Goal: Contribute content: Add original content to the website for others to see

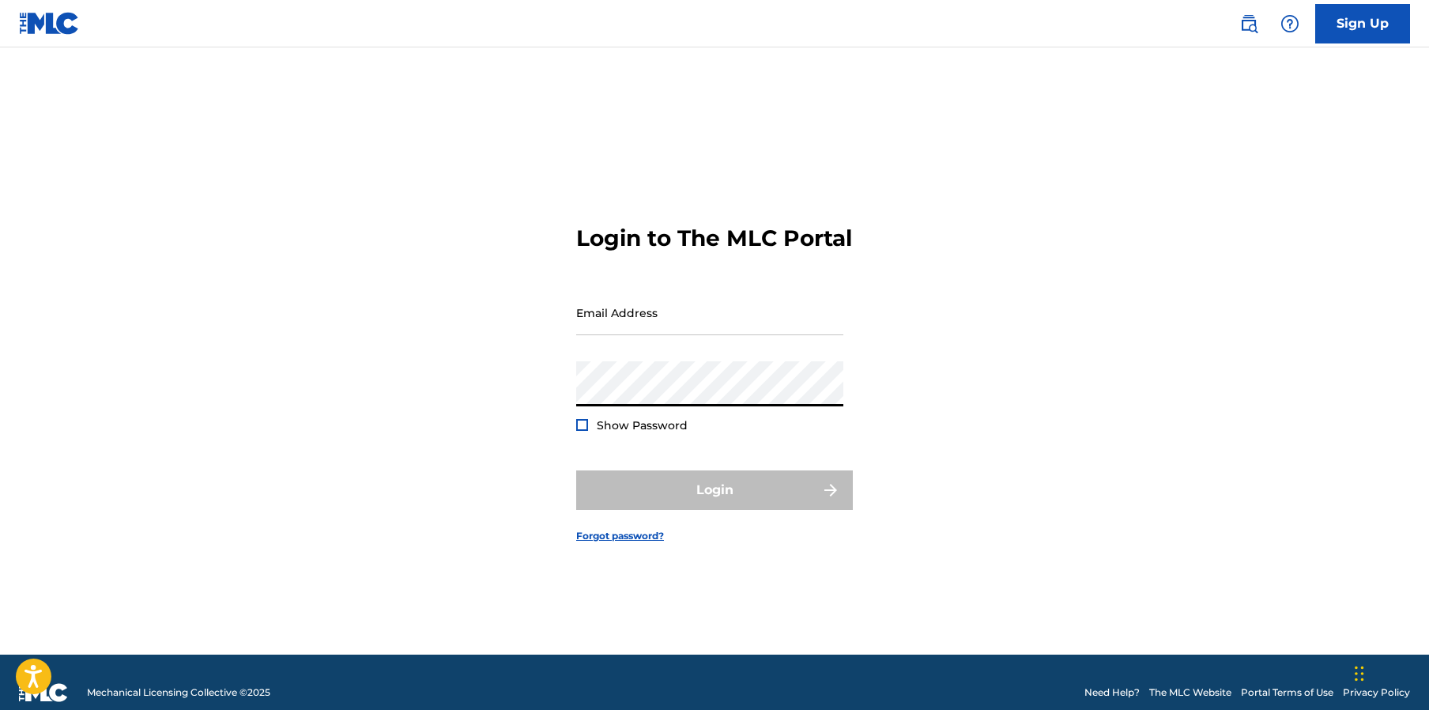
type input "Thabo@minomusic.com"
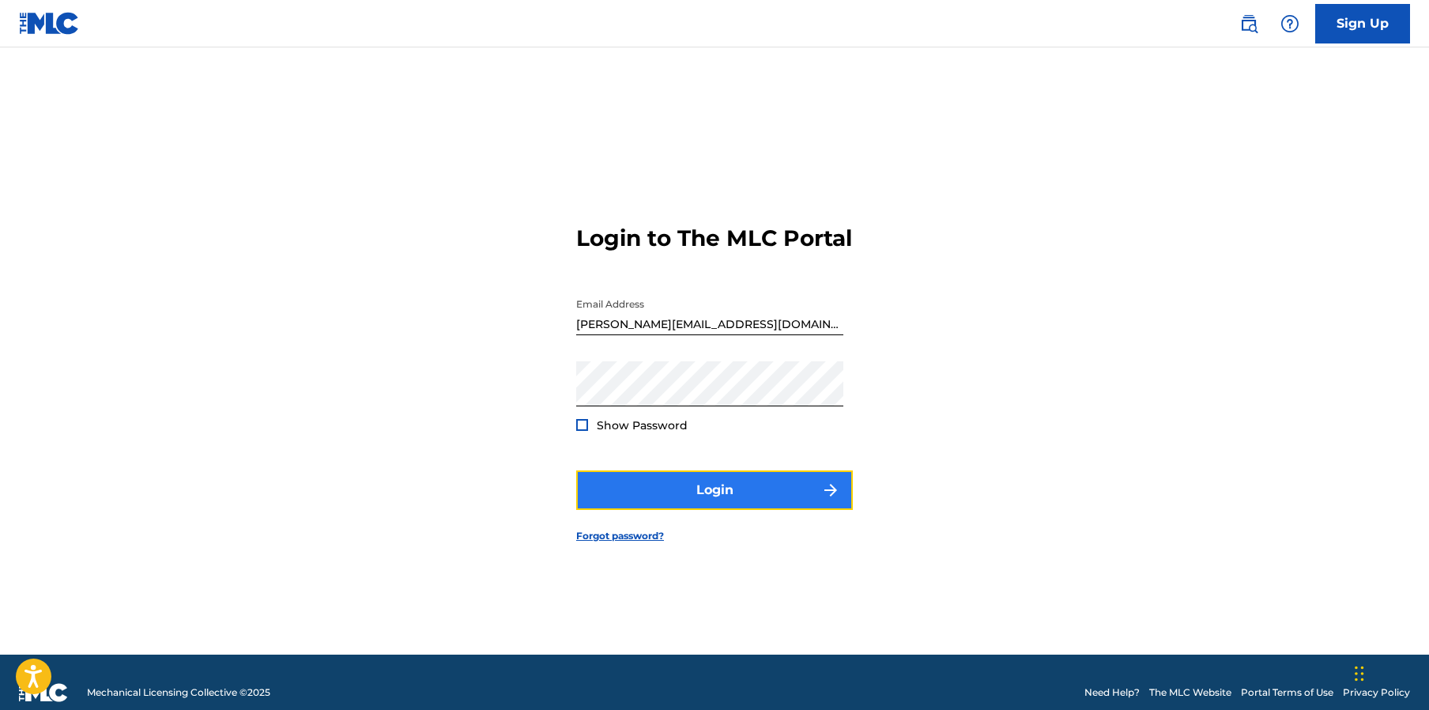
click at [718, 504] on button "Login" at bounding box center [714, 490] width 277 height 40
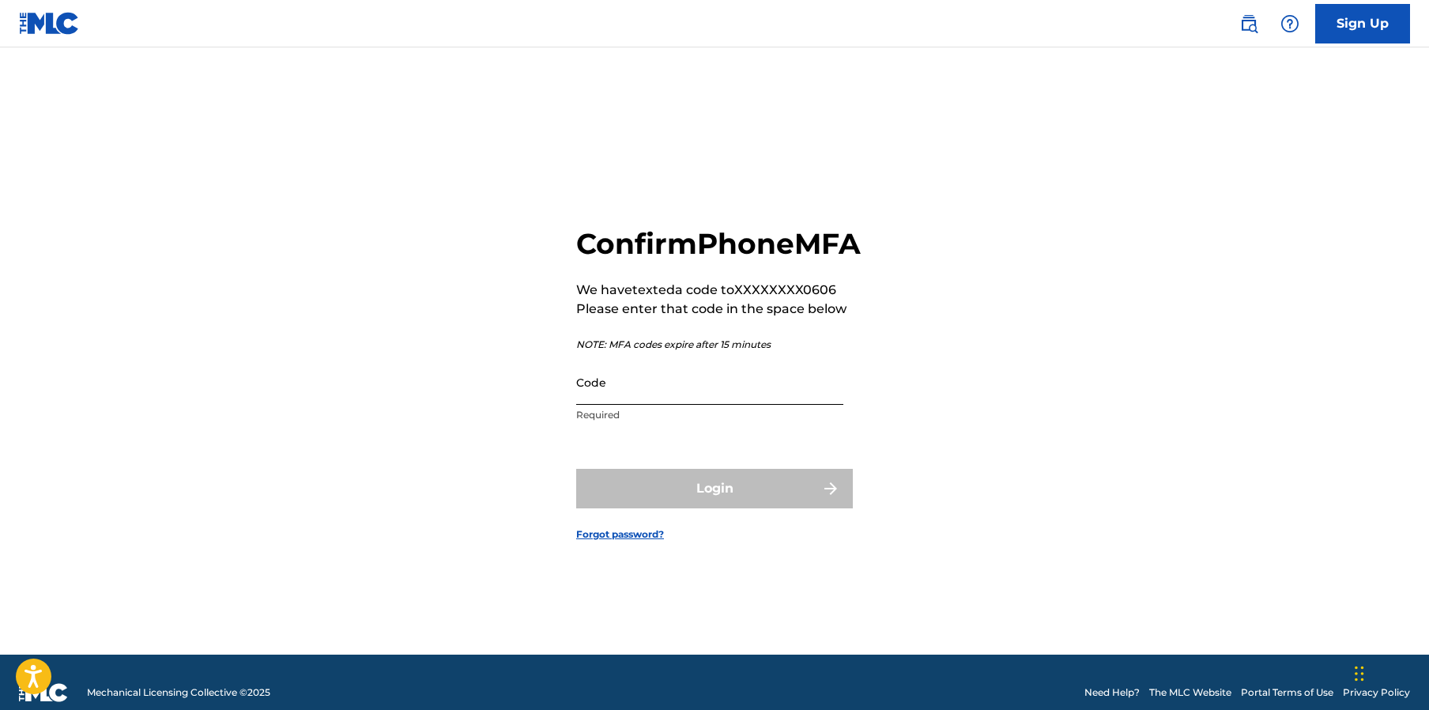
click at [659, 405] on input "Code" at bounding box center [709, 381] width 267 height 45
click at [612, 456] on form "Confirm Phone MFA We have texted a code to XXXXXXXX0606 Please enter that code …" at bounding box center [714, 370] width 277 height 567
click at [628, 405] on input "Code" at bounding box center [709, 381] width 267 height 45
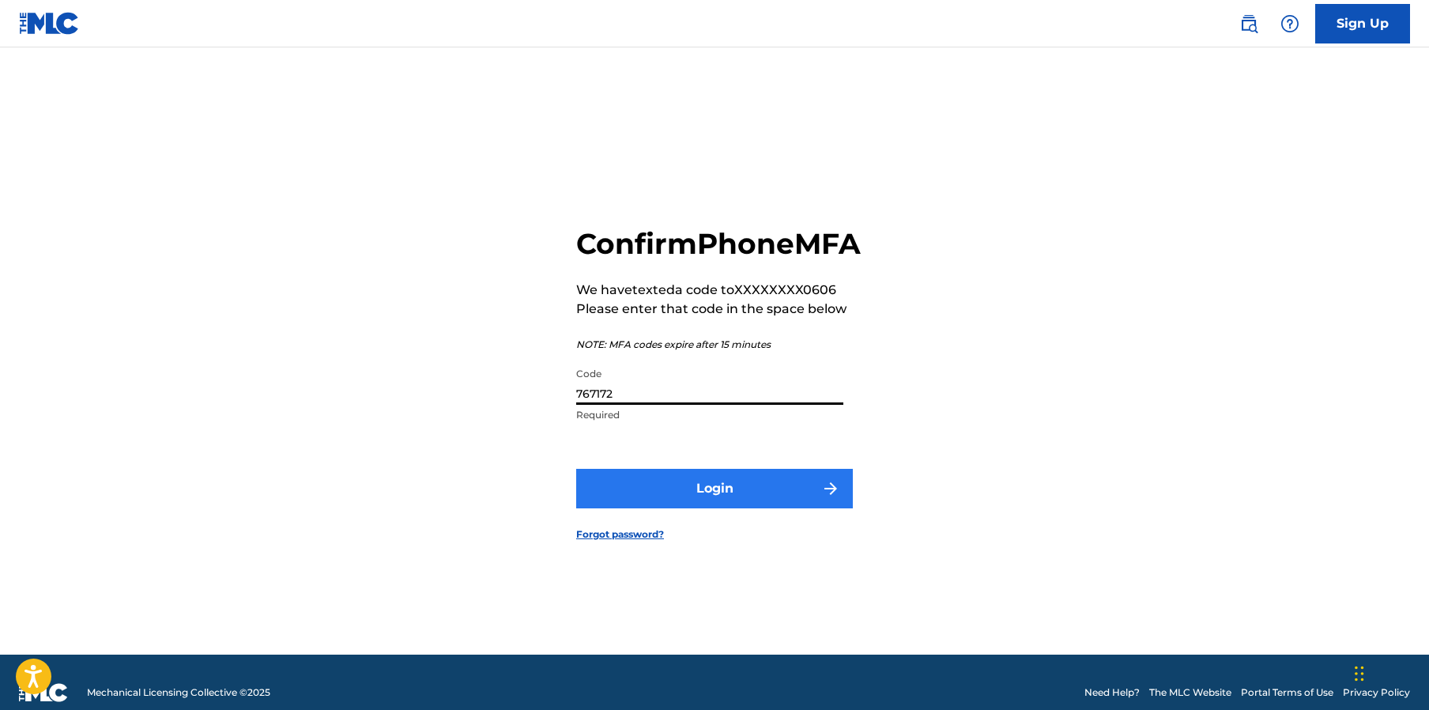
type input "767172"
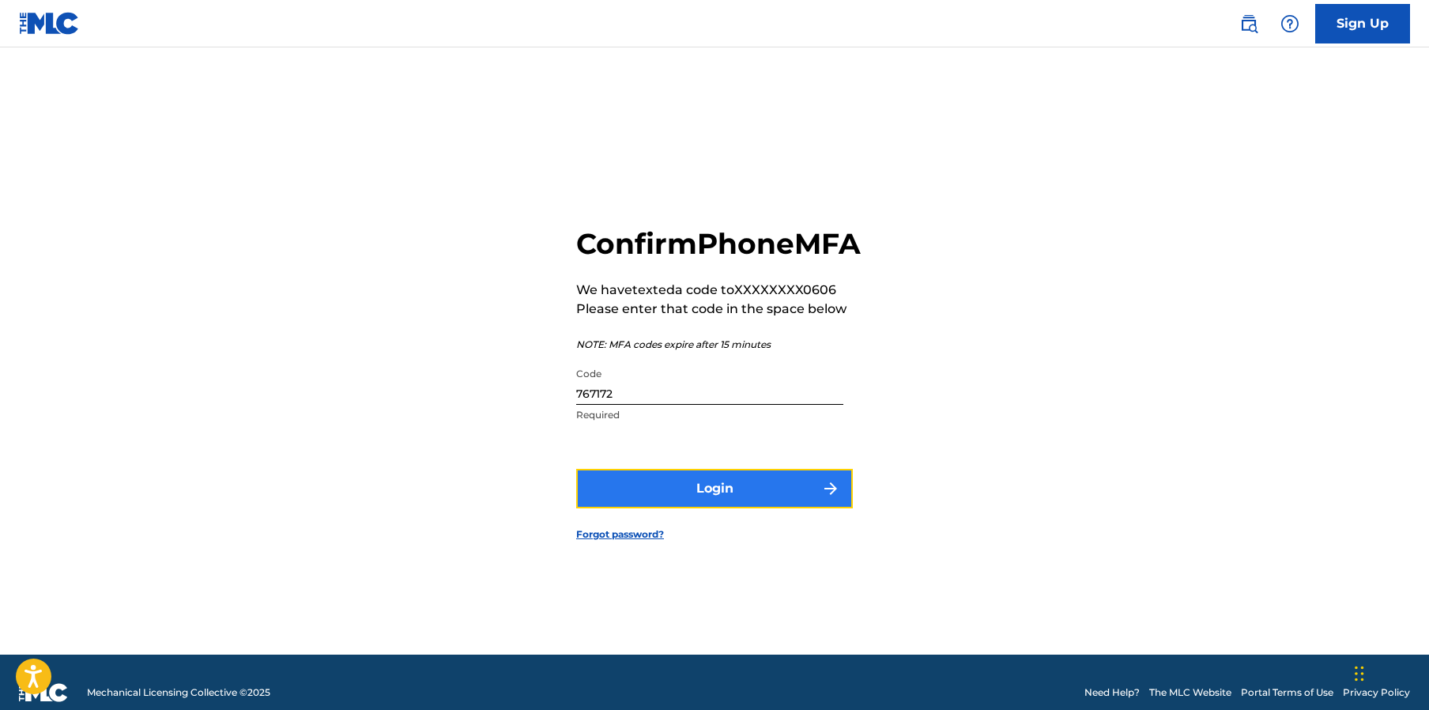
click at [723, 508] on button "Login" at bounding box center [714, 489] width 277 height 40
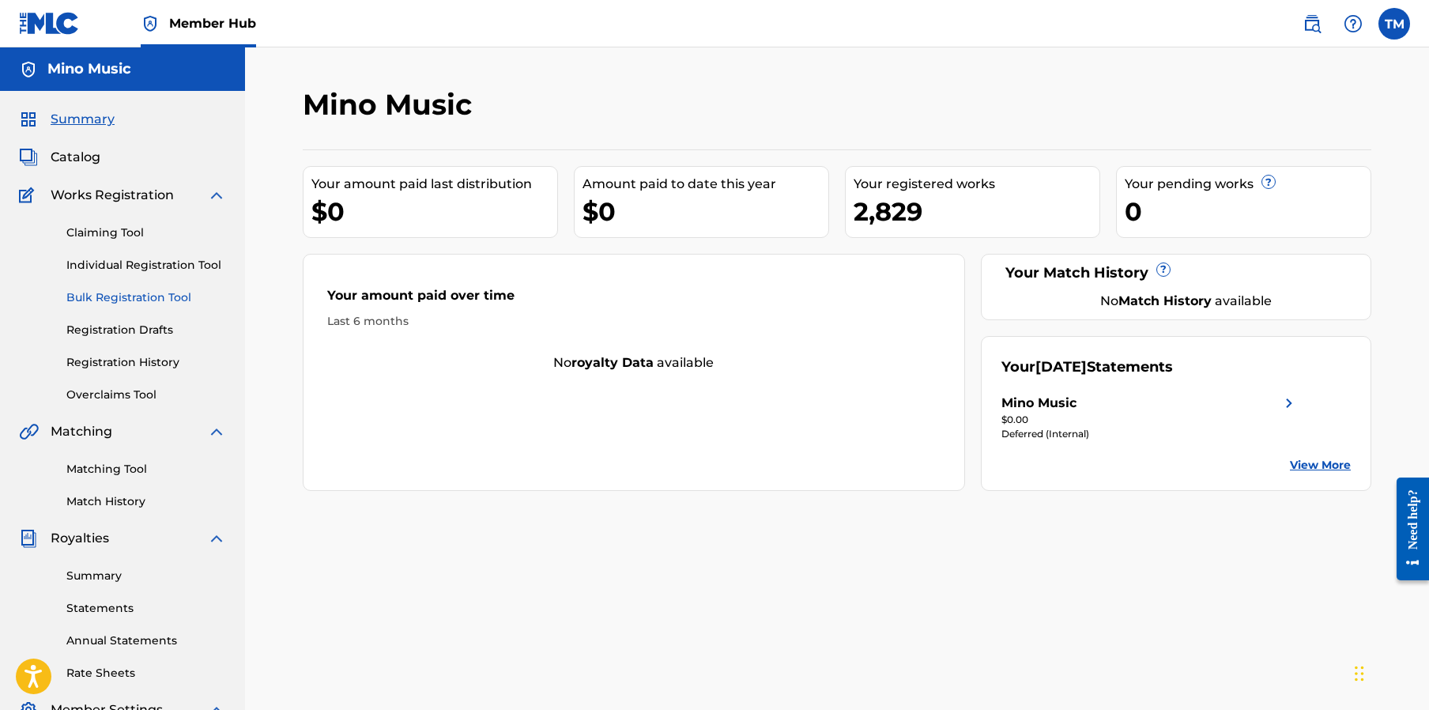
click at [120, 300] on link "Bulk Registration Tool" at bounding box center [146, 297] width 160 height 17
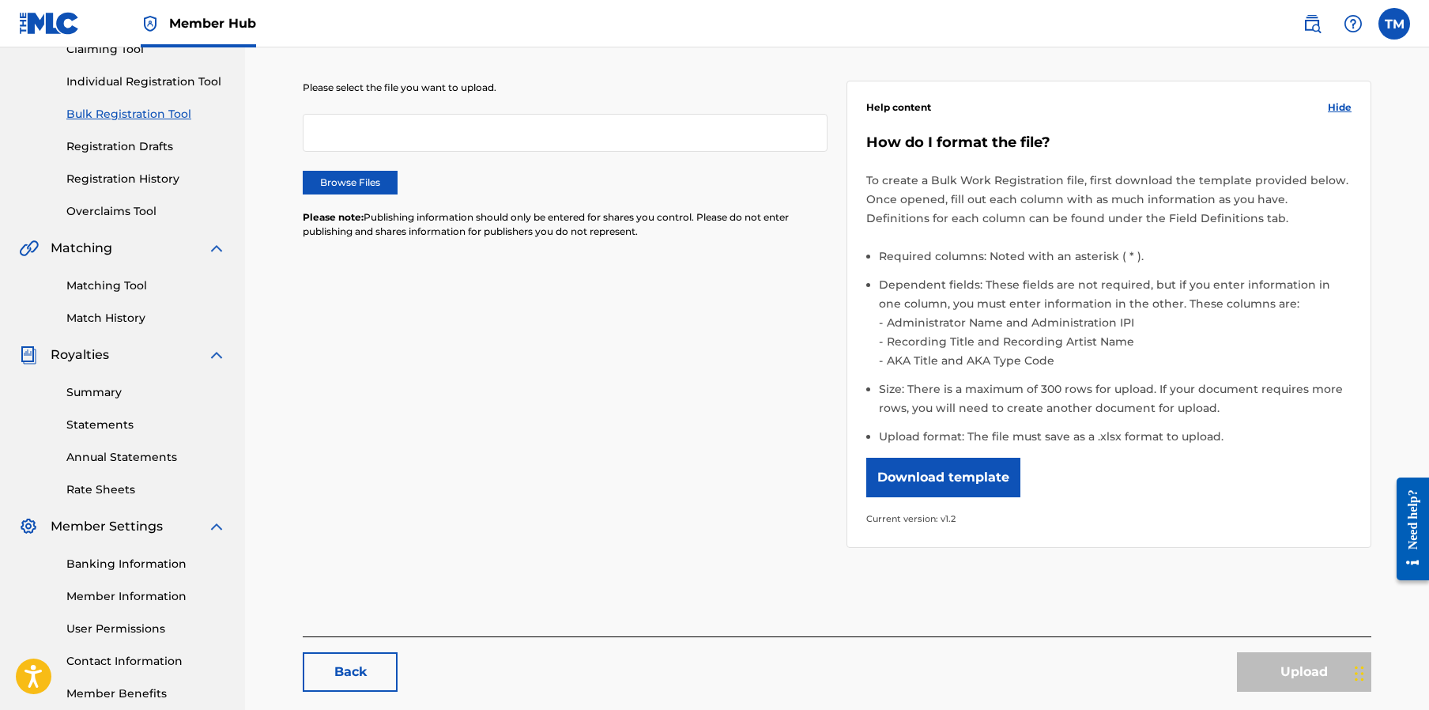
scroll to position [175, 0]
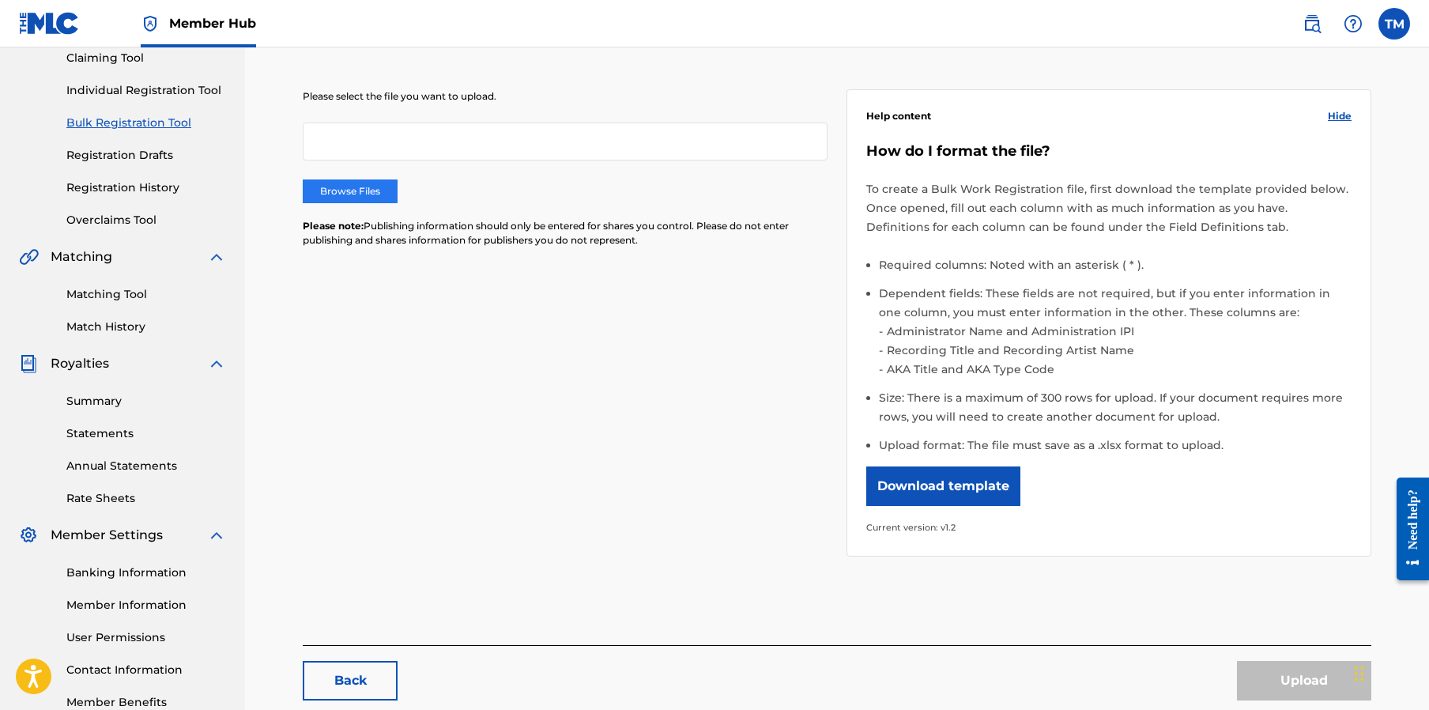
click at [347, 194] on label "Browse Files" at bounding box center [350, 191] width 95 height 24
click at [0, 0] on input "Browse Files" at bounding box center [0, 0] width 0 height 0
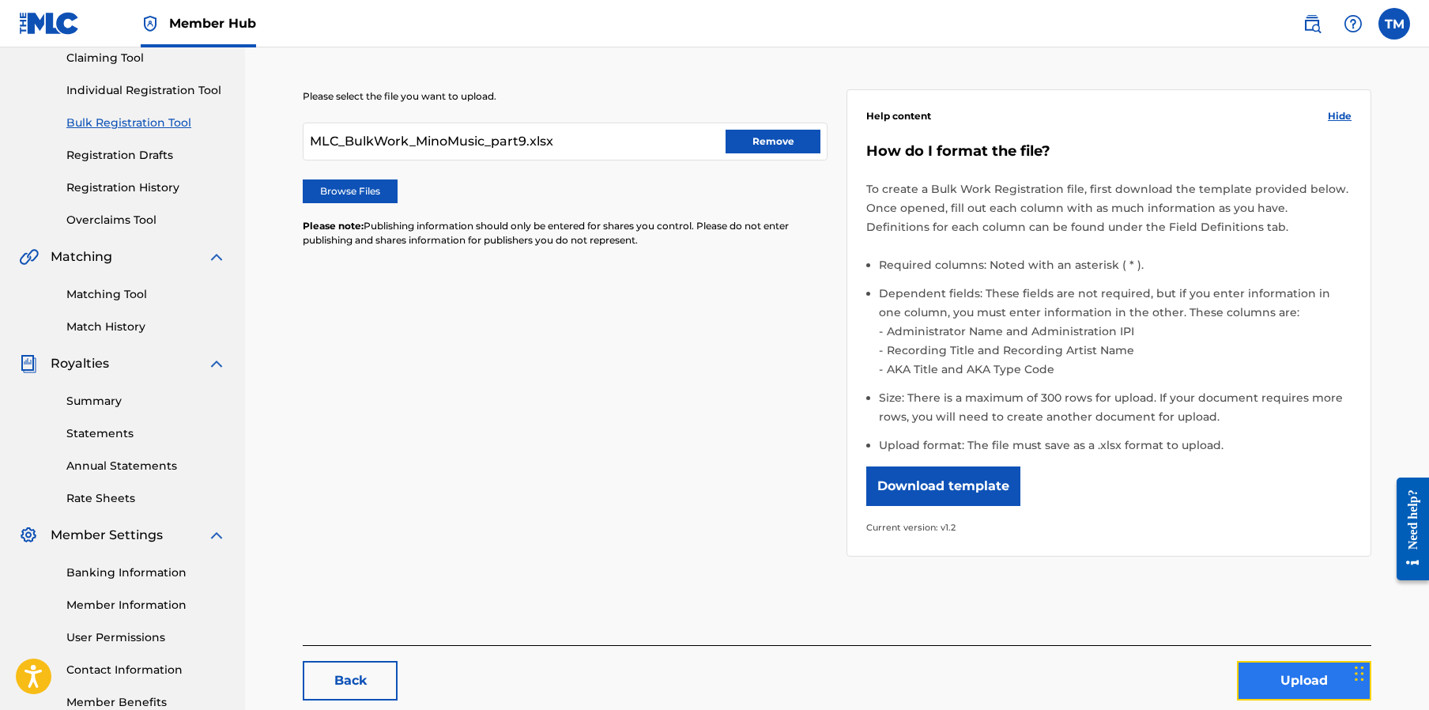
click at [1289, 677] on button "Upload" at bounding box center [1304, 681] width 134 height 40
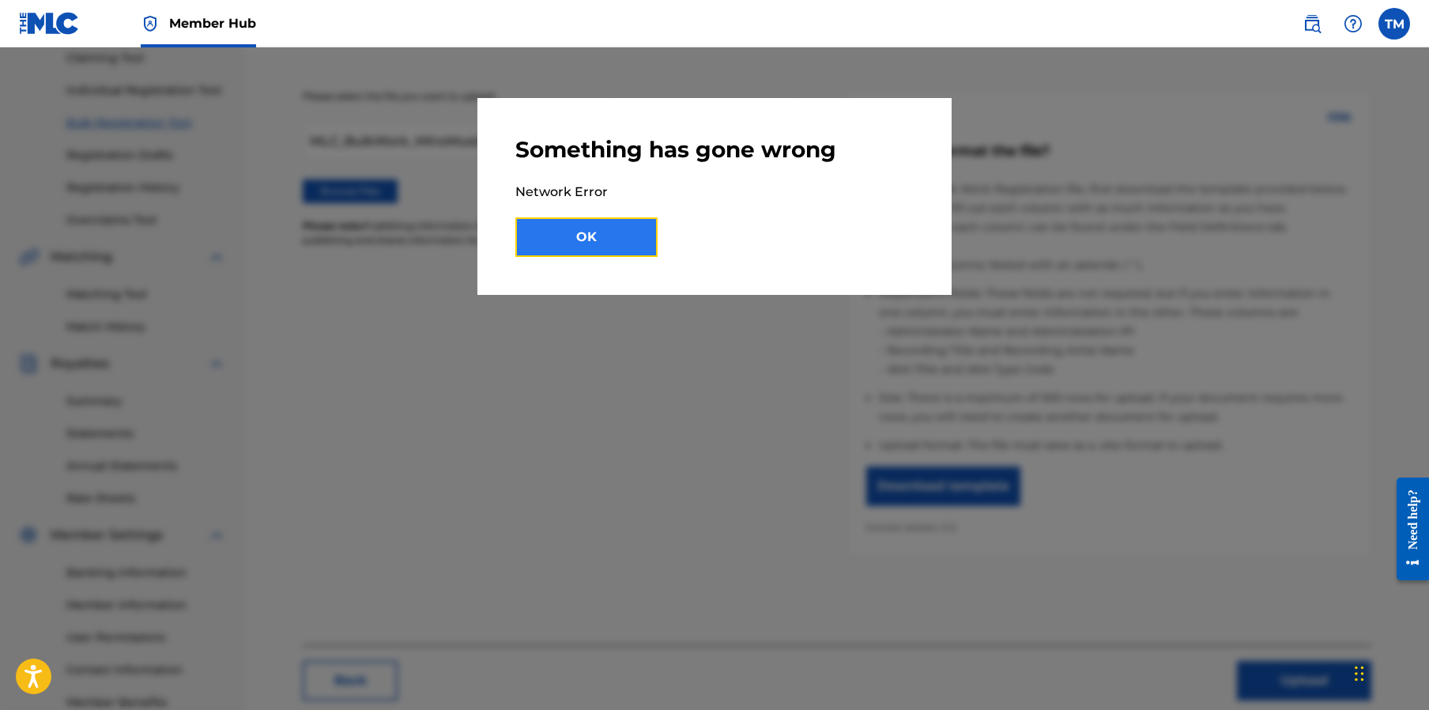
click at [576, 235] on button "OK" at bounding box center [586, 237] width 142 height 40
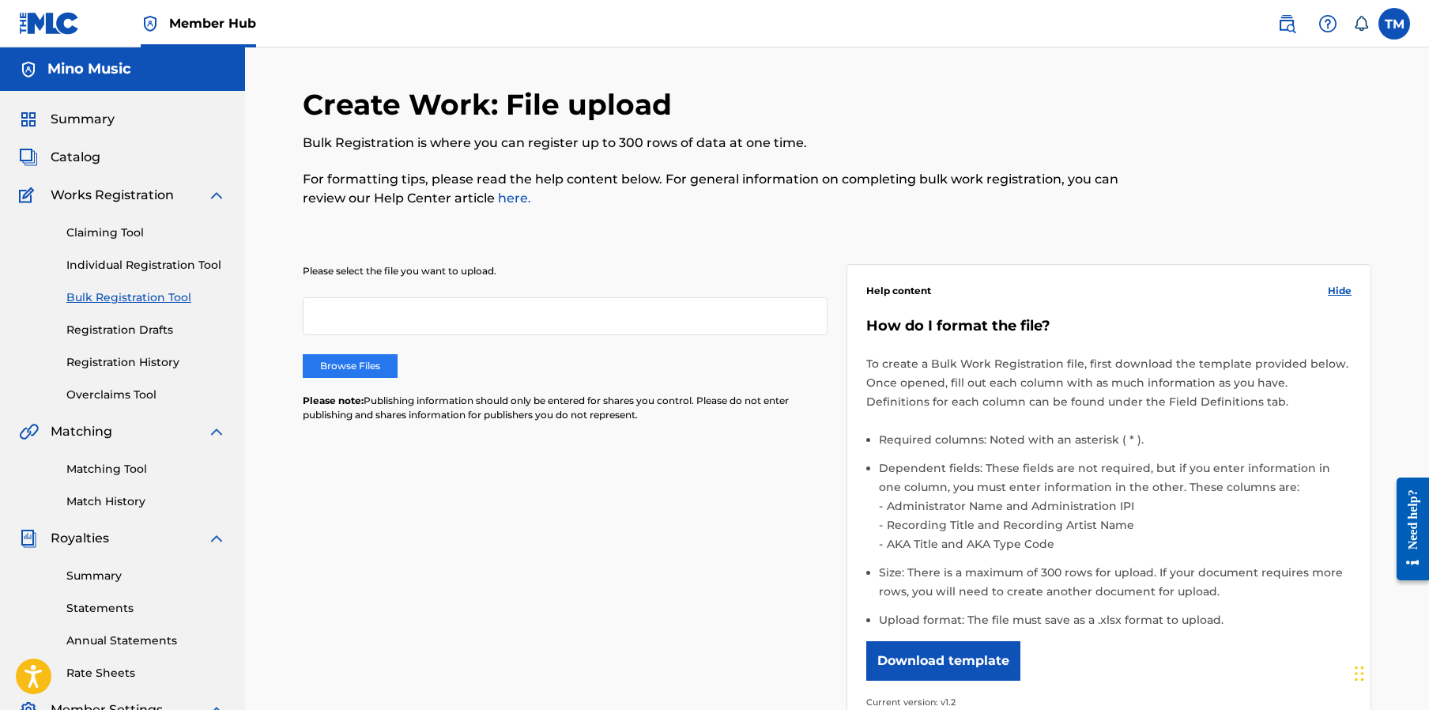
click at [352, 365] on label "Browse Files" at bounding box center [350, 366] width 95 height 24
click at [0, 0] on input "Browse Files" at bounding box center [0, 0] width 0 height 0
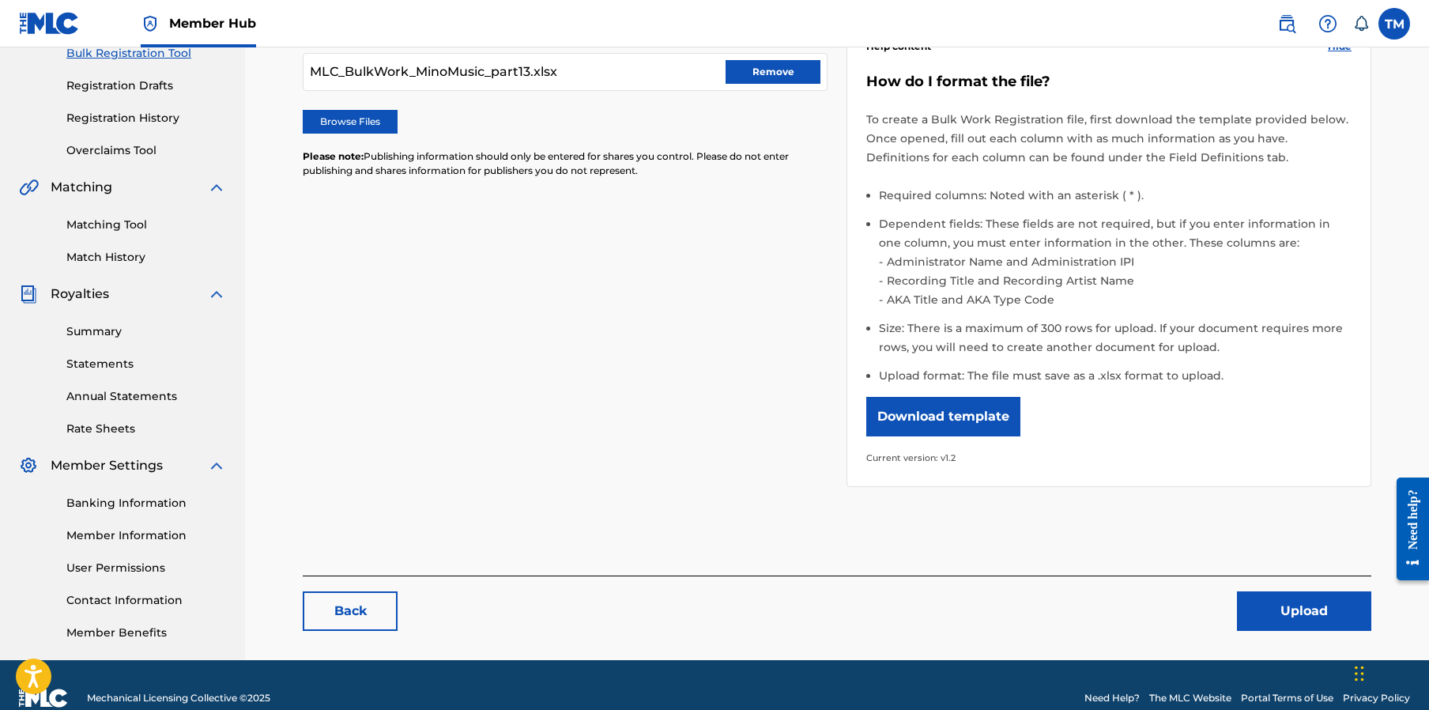
scroll to position [270, 0]
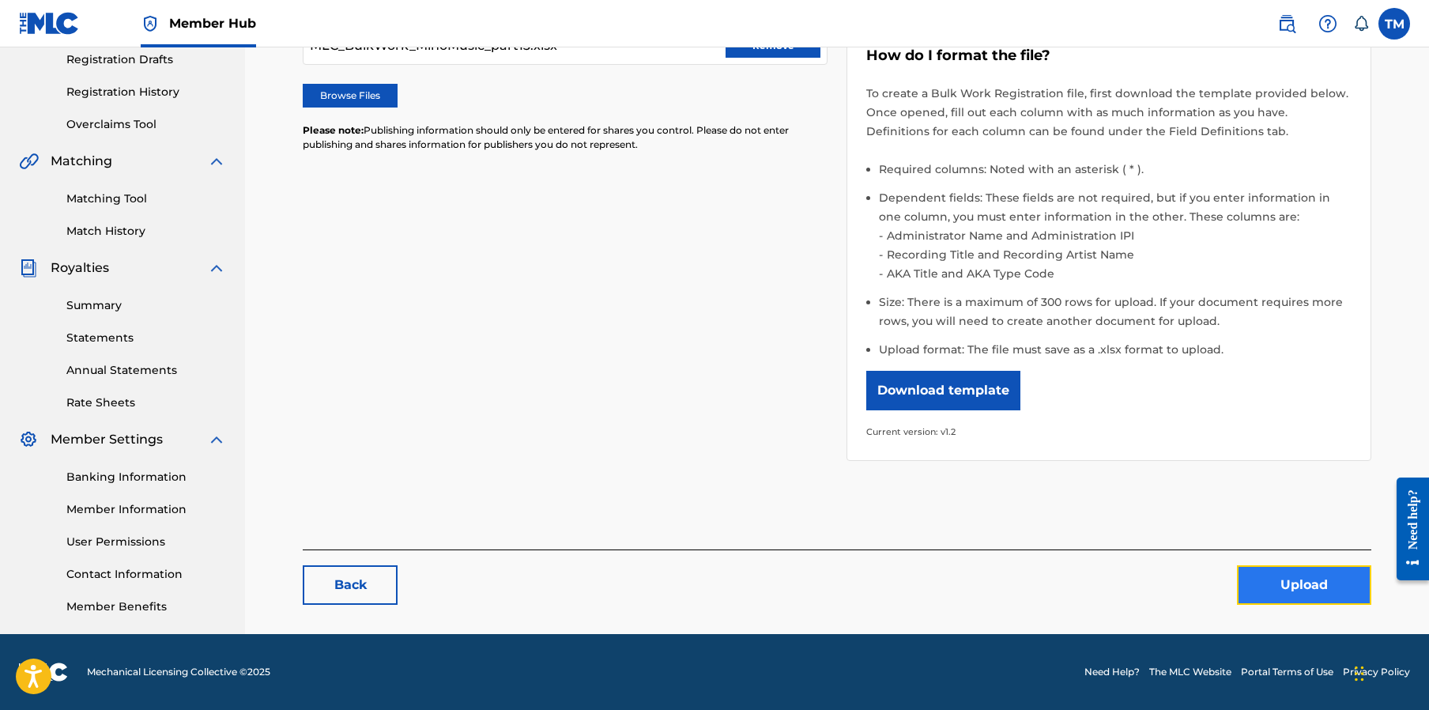
click at [1297, 586] on button "Upload" at bounding box center [1304, 585] width 134 height 40
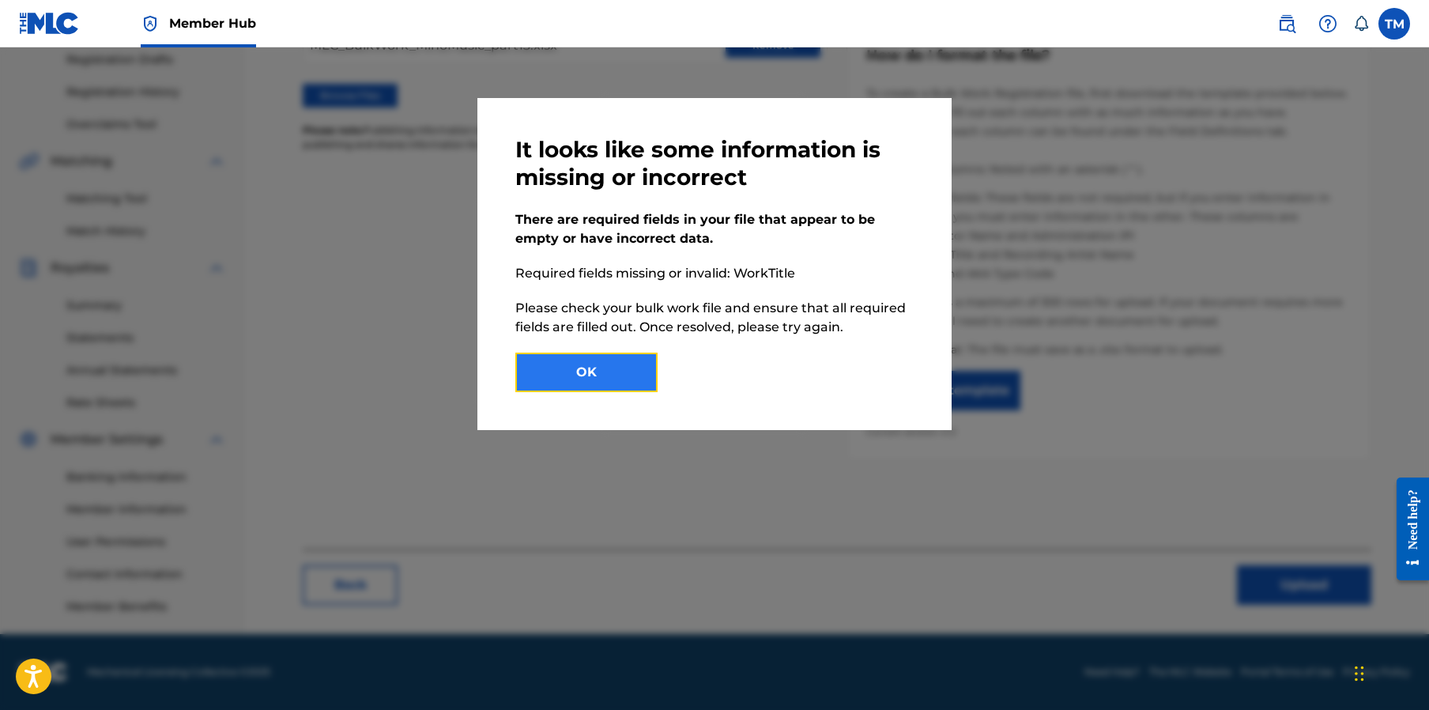
click at [607, 384] on button "OK" at bounding box center [586, 372] width 142 height 40
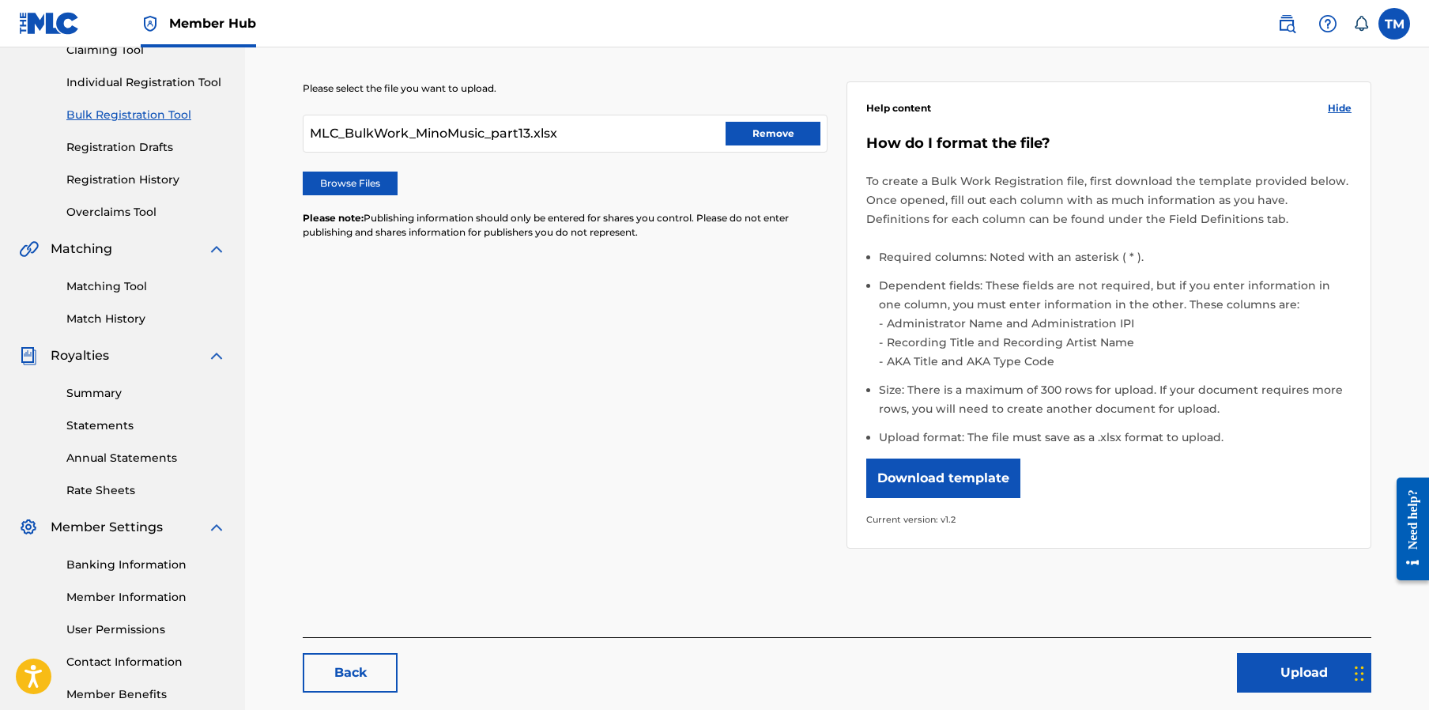
scroll to position [0, 0]
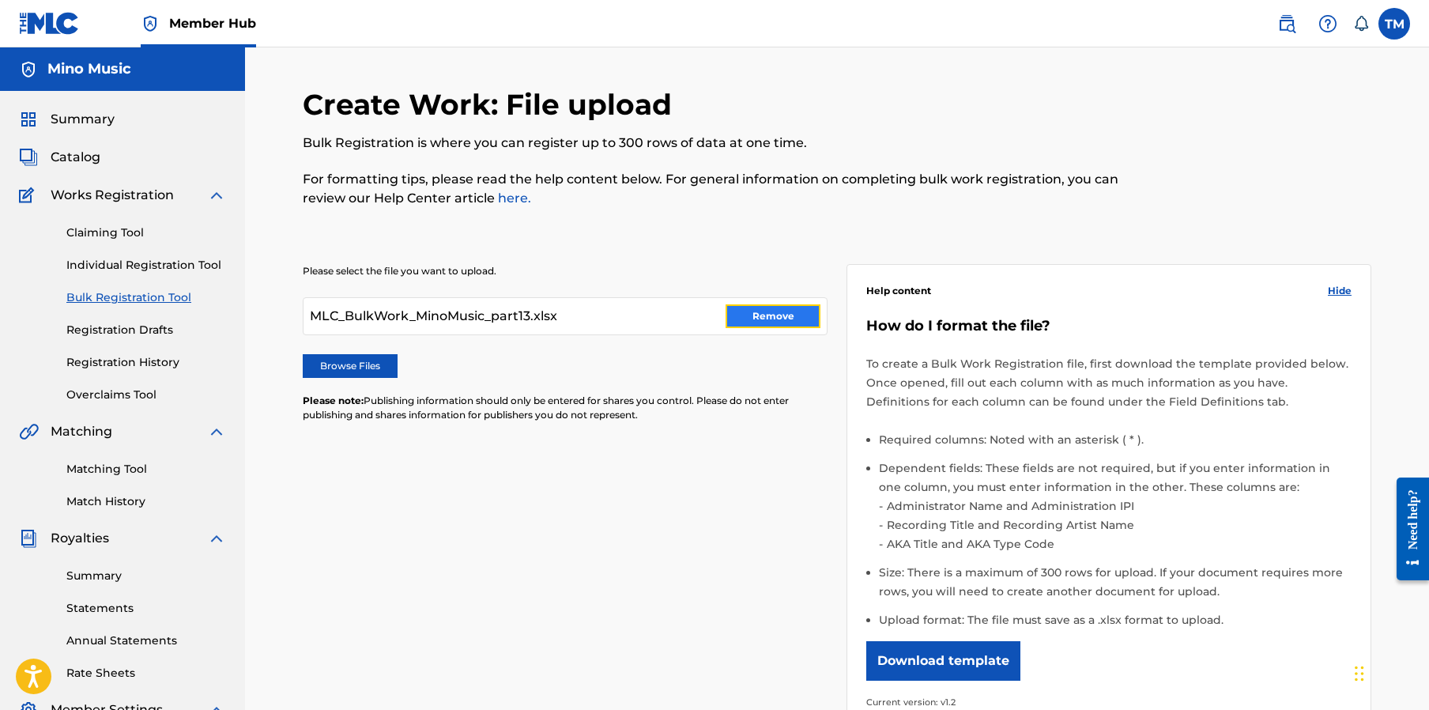
click at [756, 322] on button "Remove" at bounding box center [772, 316] width 95 height 24
click at [337, 363] on label "Browse Files" at bounding box center [350, 366] width 95 height 24
click at [0, 0] on input "Browse Files" at bounding box center [0, 0] width 0 height 0
click at [373, 357] on label "Browse Files" at bounding box center [350, 366] width 95 height 24
click at [0, 0] on input "Browse Files" at bounding box center [0, 0] width 0 height 0
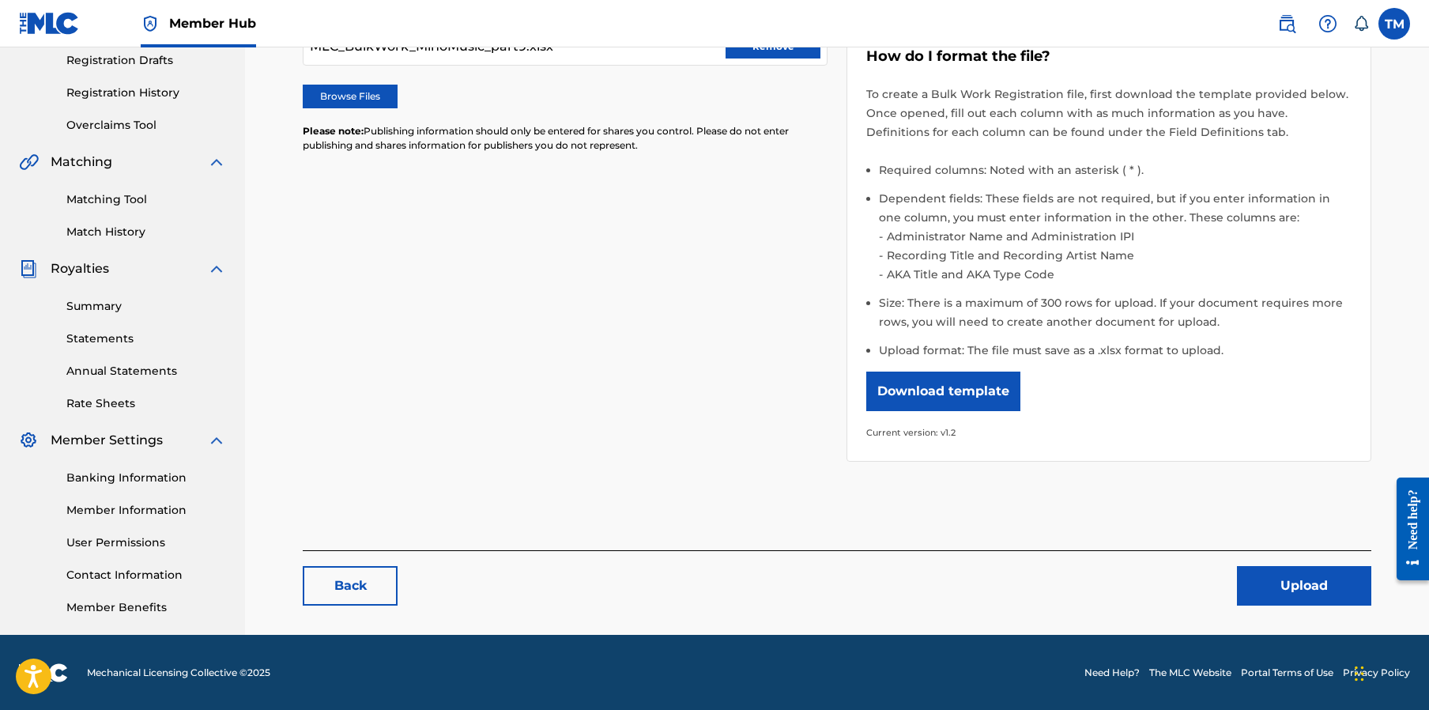
scroll to position [270, 0]
click at [1314, 580] on button "Upload" at bounding box center [1304, 585] width 134 height 40
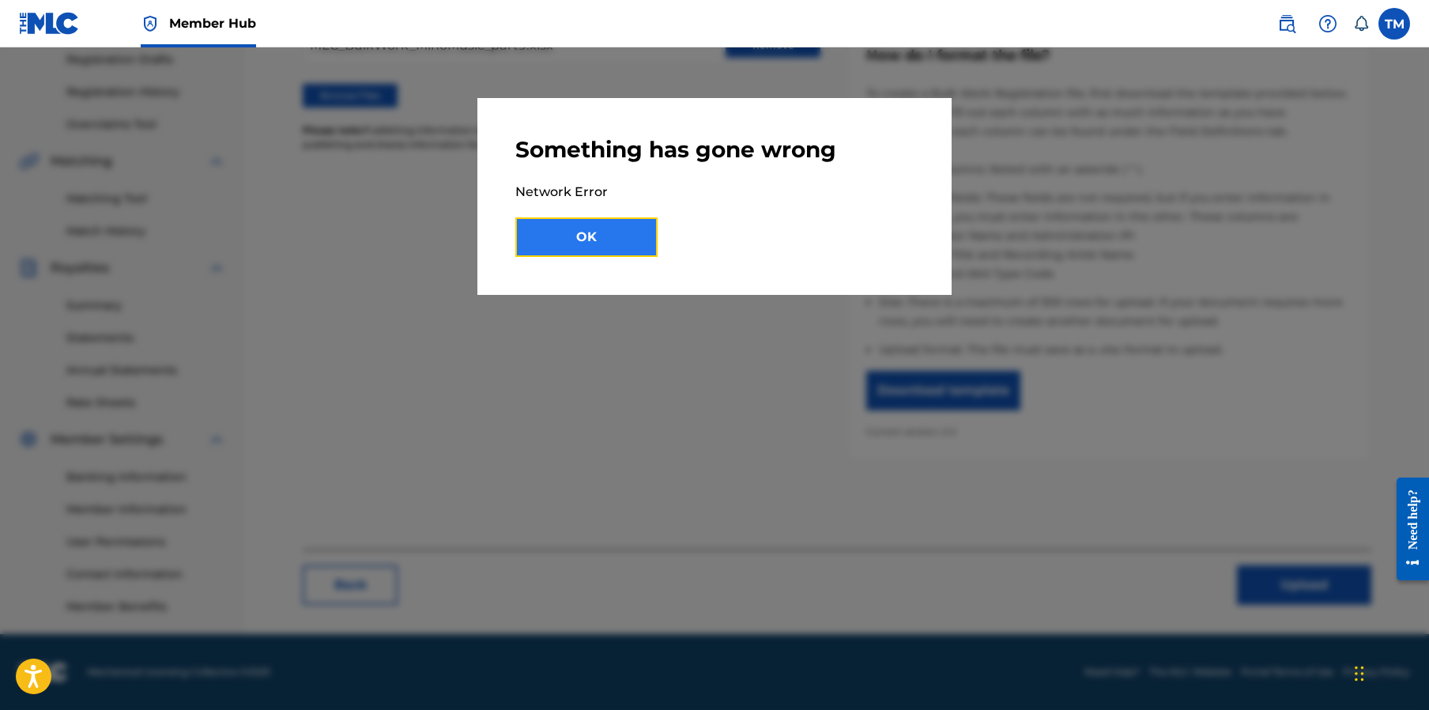
click at [579, 233] on button "OK" at bounding box center [586, 237] width 142 height 40
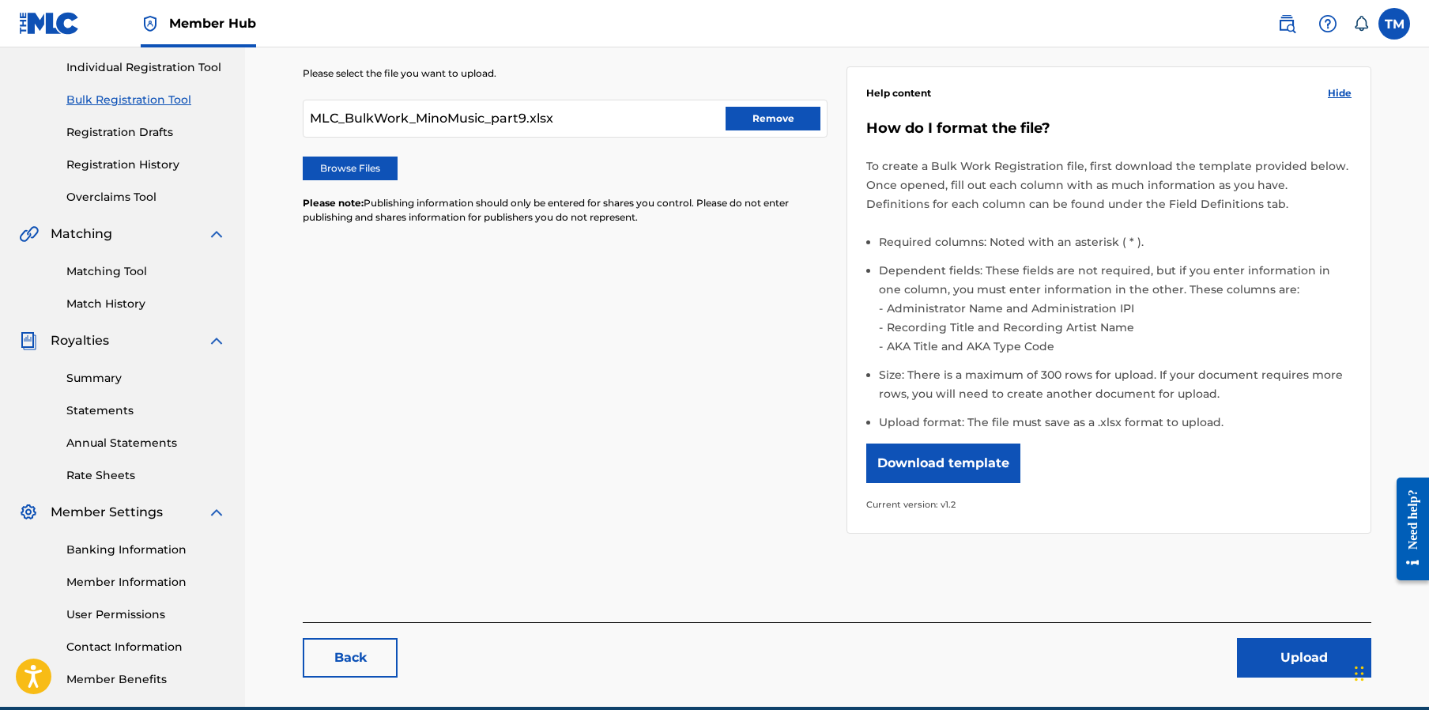
scroll to position [0, 0]
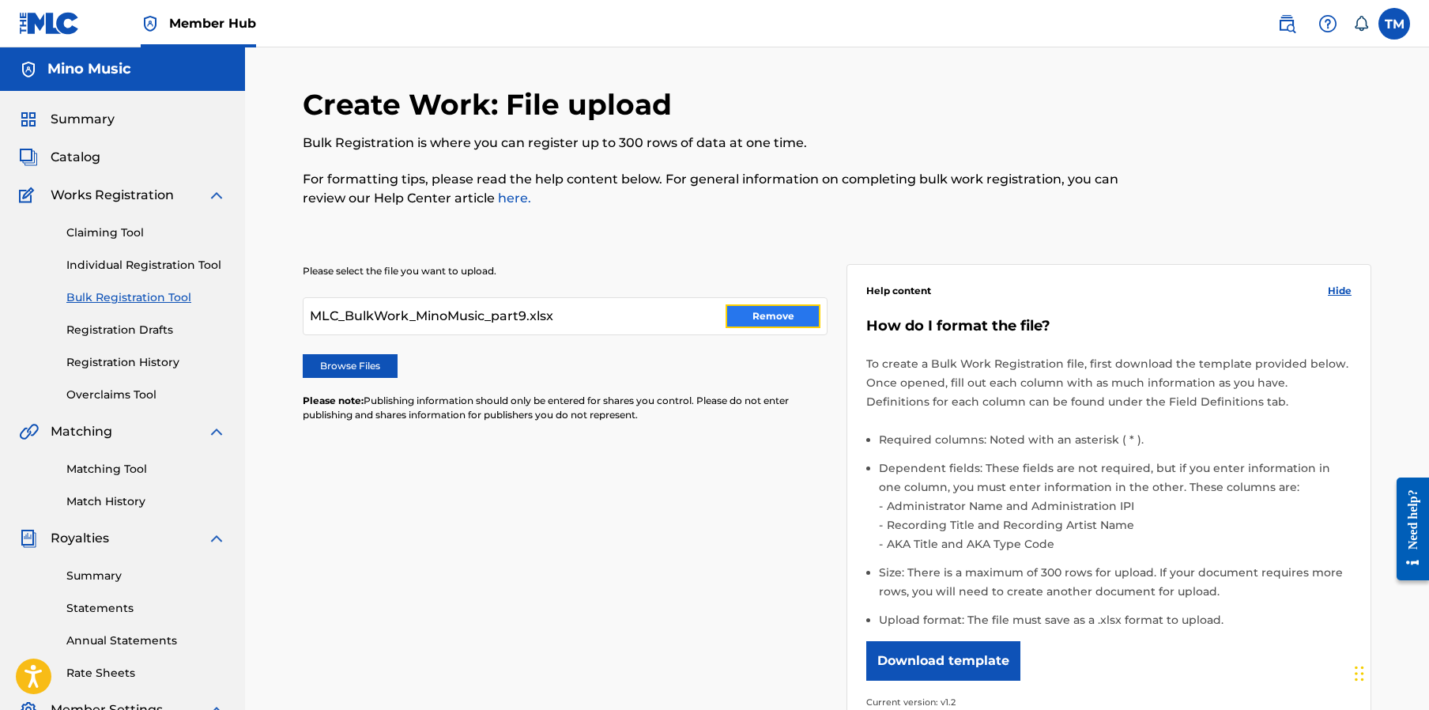
click at [785, 314] on button "Remove" at bounding box center [772, 316] width 95 height 24
click at [342, 363] on label "Browse Files" at bounding box center [350, 366] width 95 height 24
click at [0, 0] on input "Browse Files" at bounding box center [0, 0] width 0 height 0
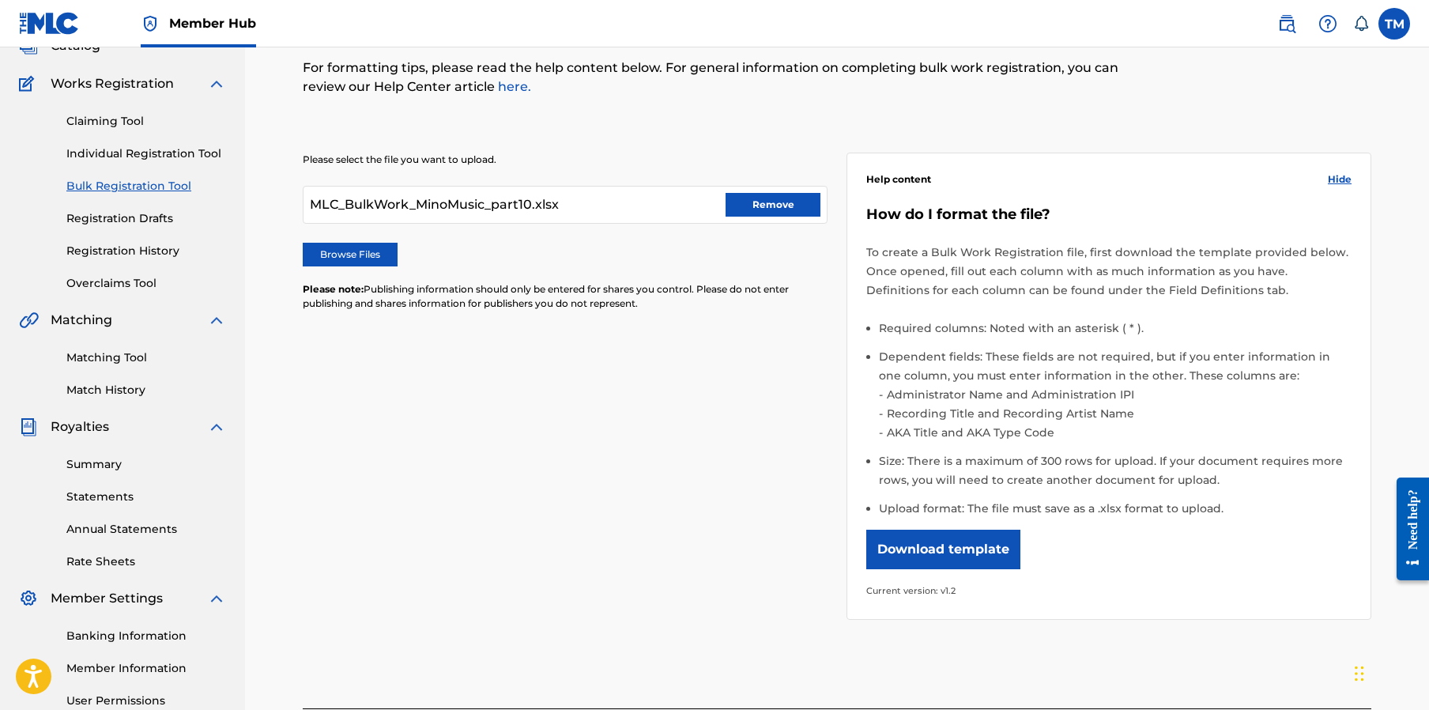
scroll to position [270, 0]
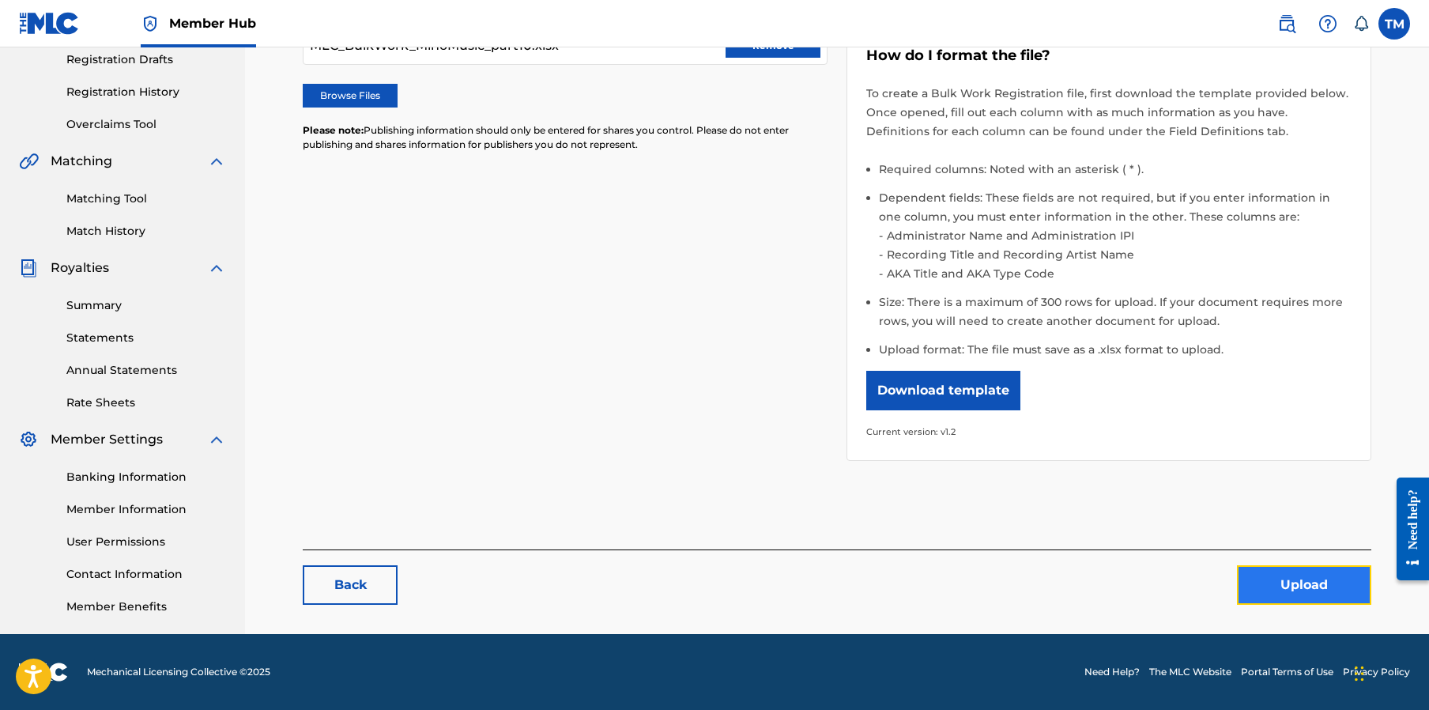
click at [1299, 585] on button "Upload" at bounding box center [1304, 585] width 134 height 40
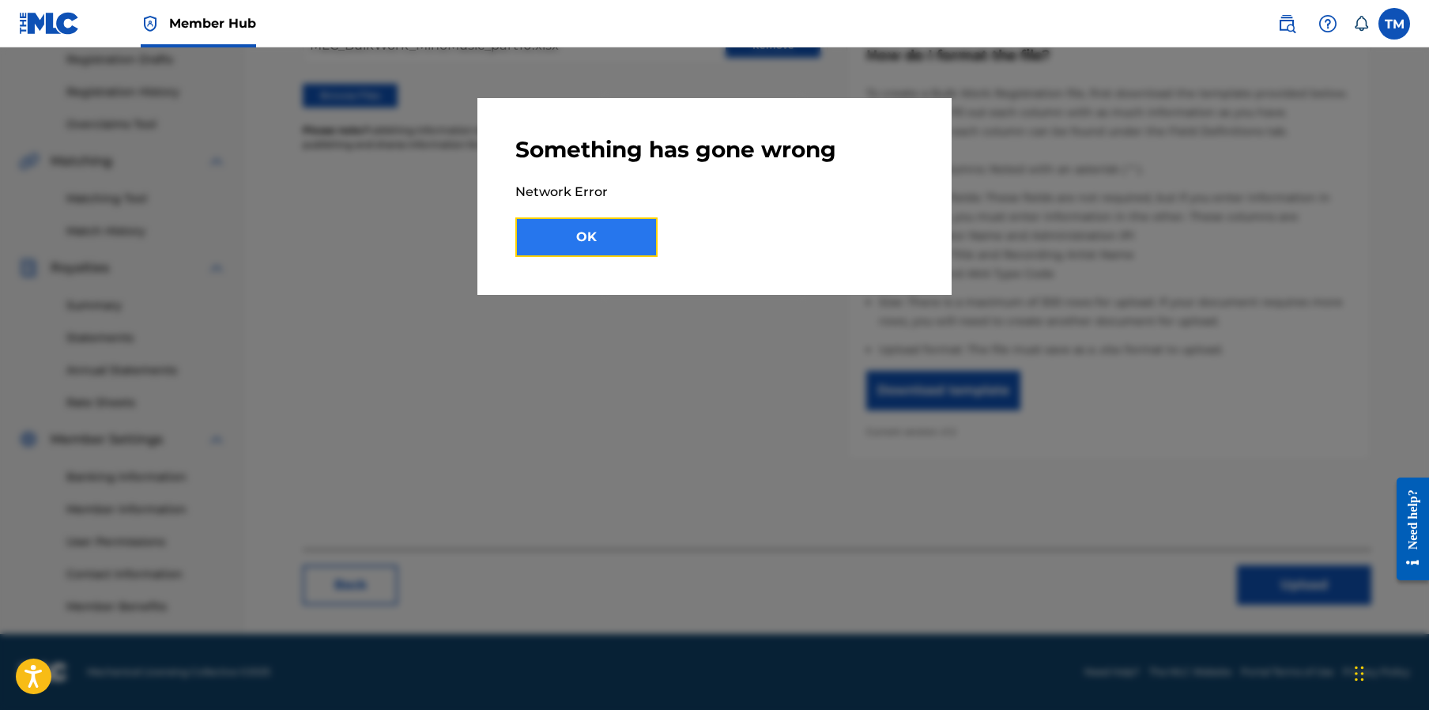
click at [582, 243] on button "OK" at bounding box center [586, 237] width 142 height 40
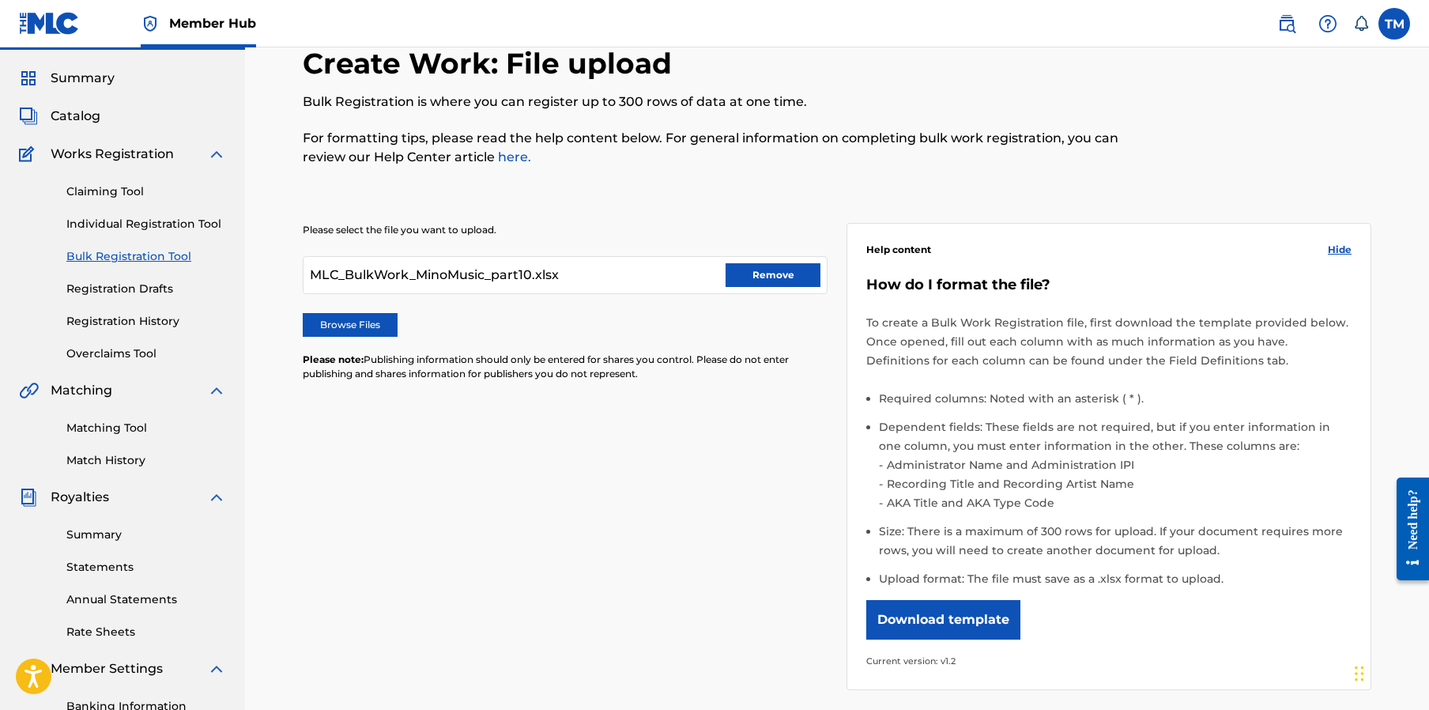
scroll to position [0, 0]
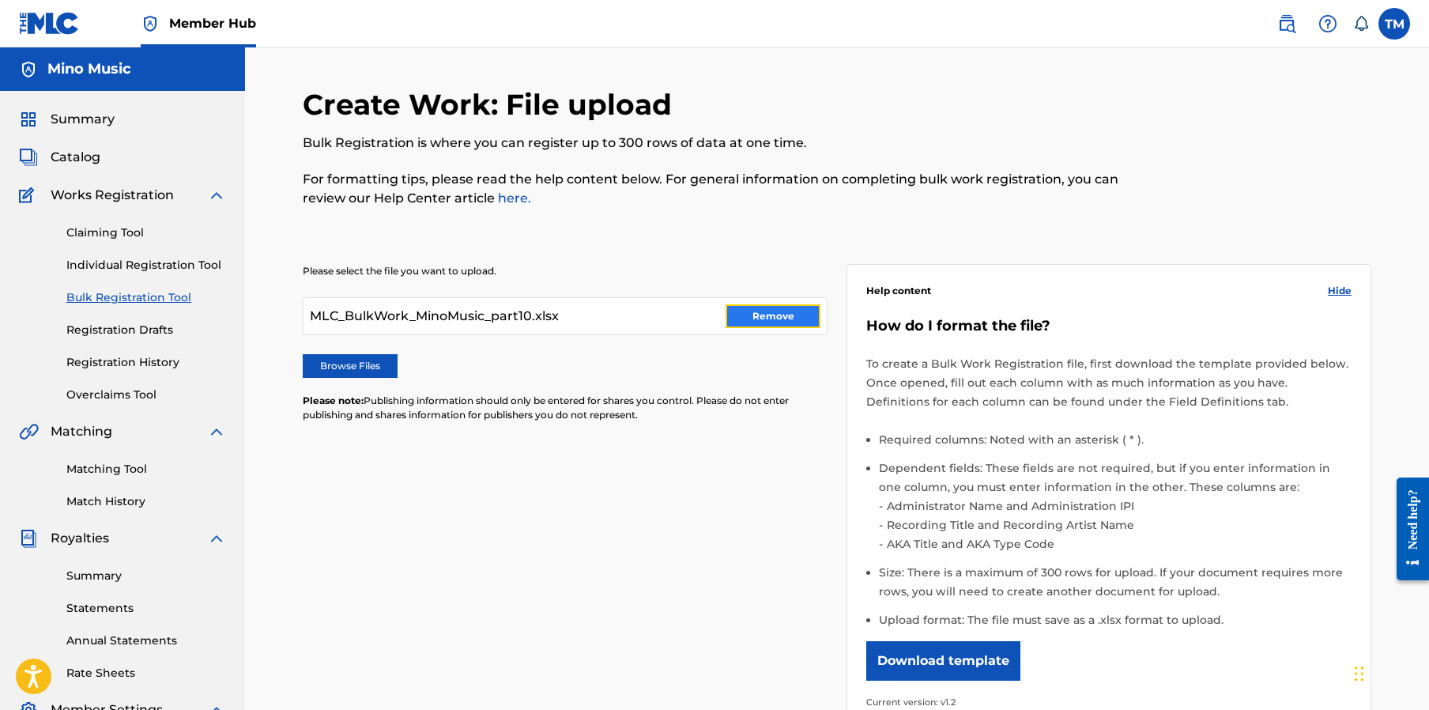
click at [770, 321] on button "Remove" at bounding box center [772, 316] width 95 height 24
click at [375, 369] on label "Browse Files" at bounding box center [350, 366] width 95 height 24
click at [0, 0] on input "Browse Files" at bounding box center [0, 0] width 0 height 0
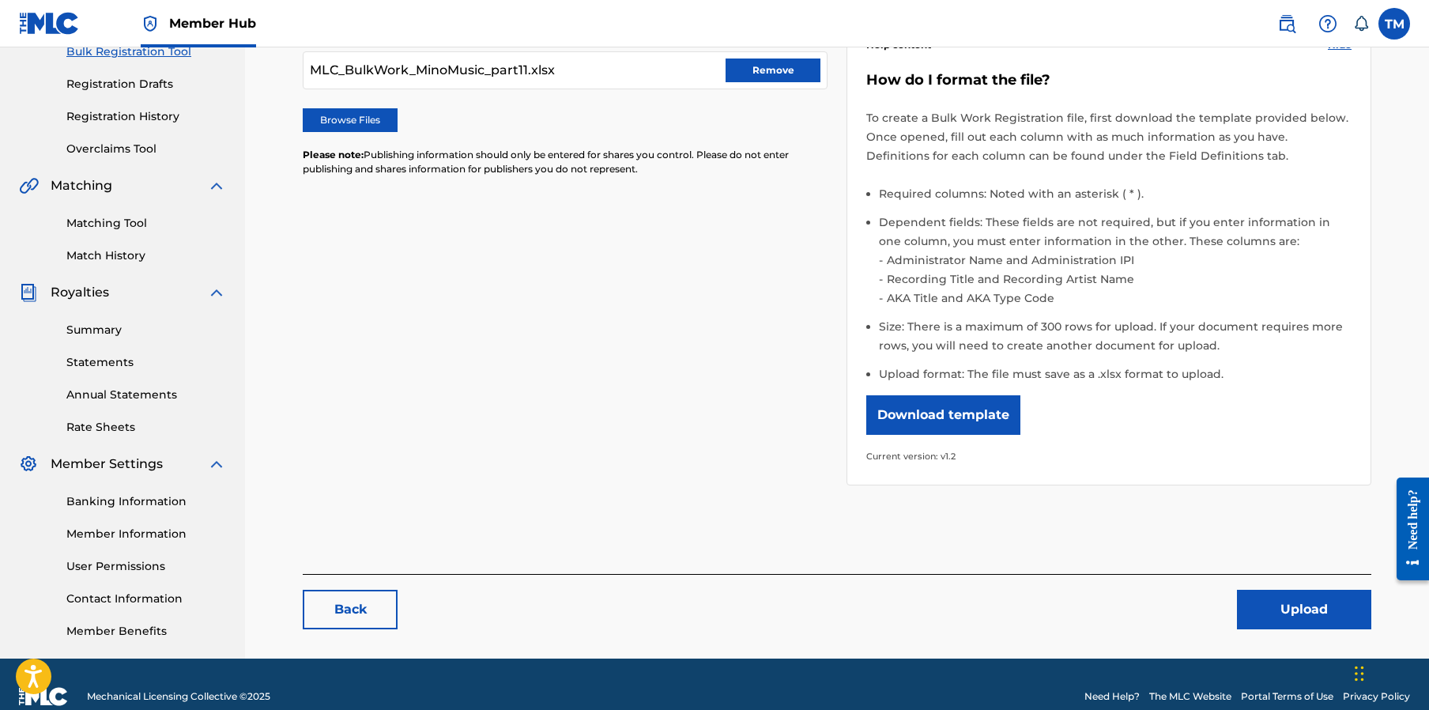
scroll to position [270, 0]
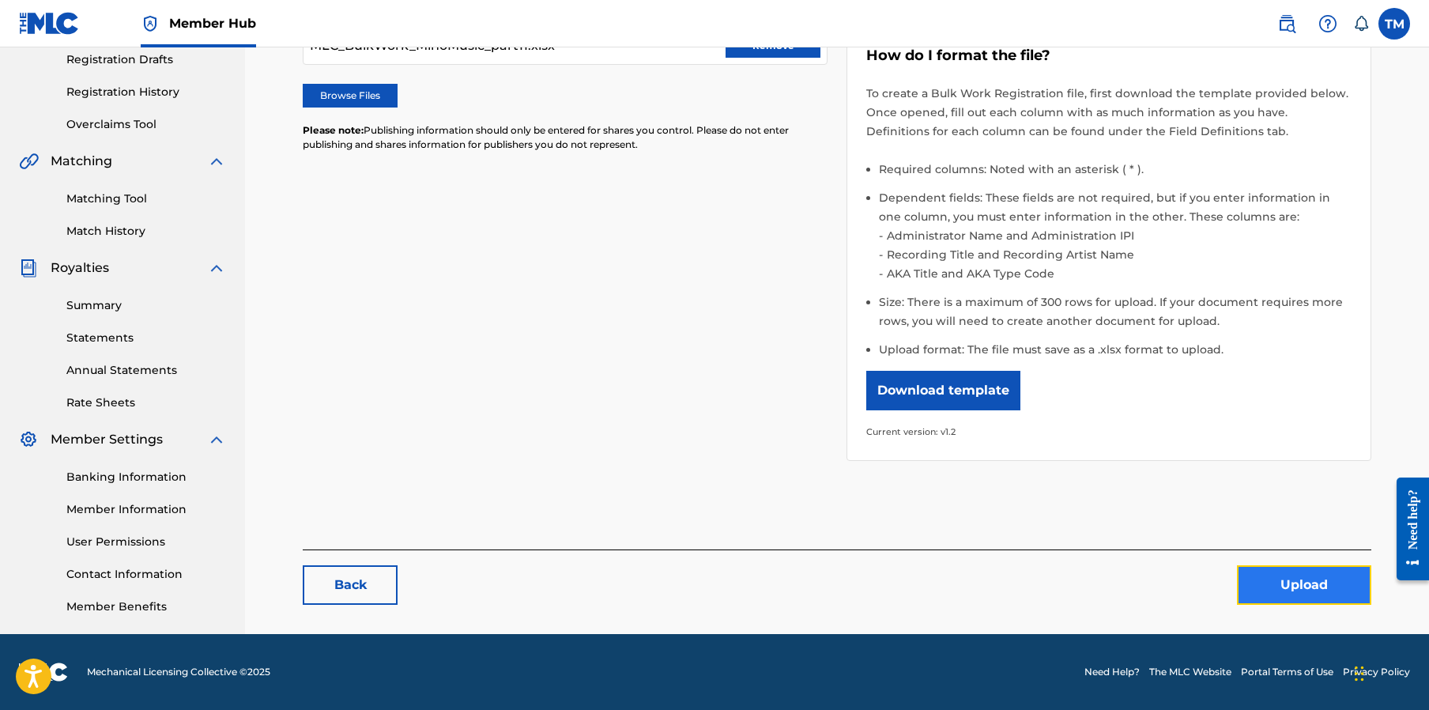
click at [1307, 586] on button "Upload" at bounding box center [1304, 585] width 134 height 40
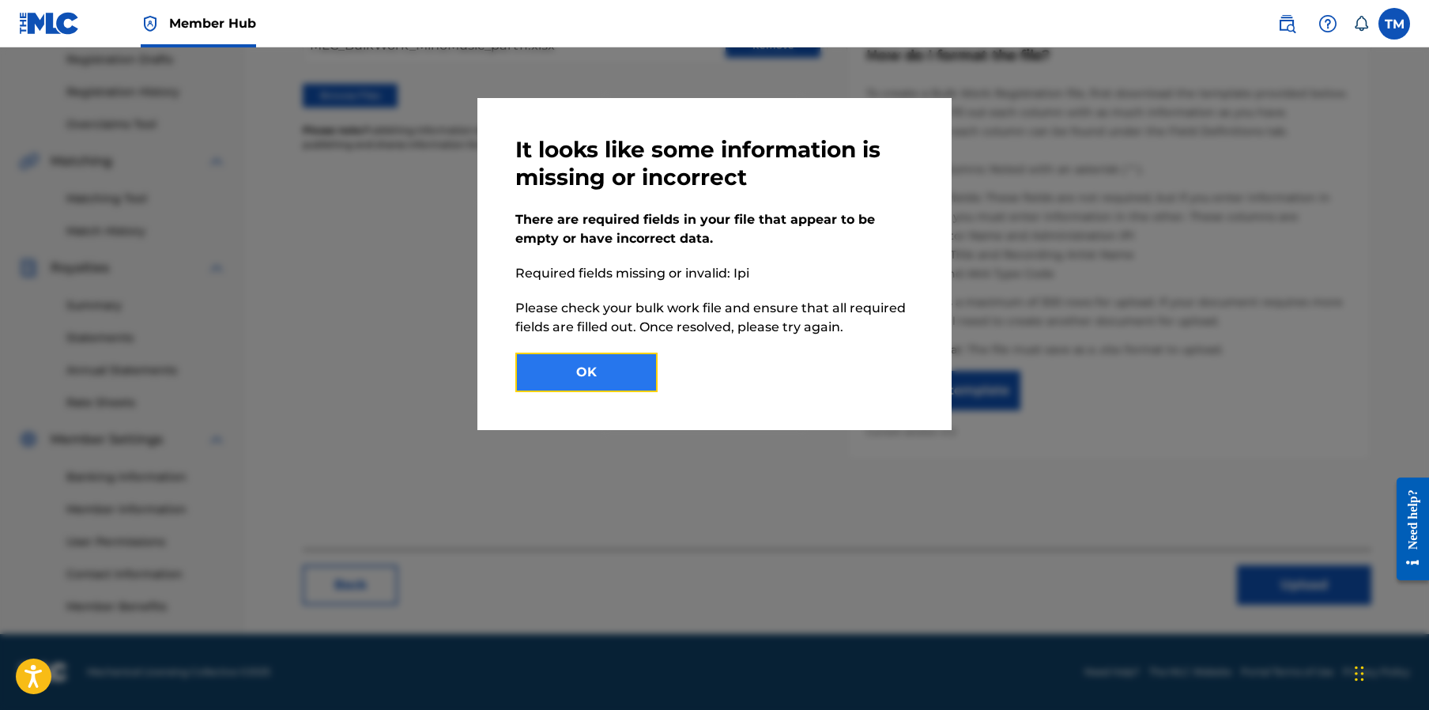
click at [607, 373] on button "OK" at bounding box center [586, 372] width 142 height 40
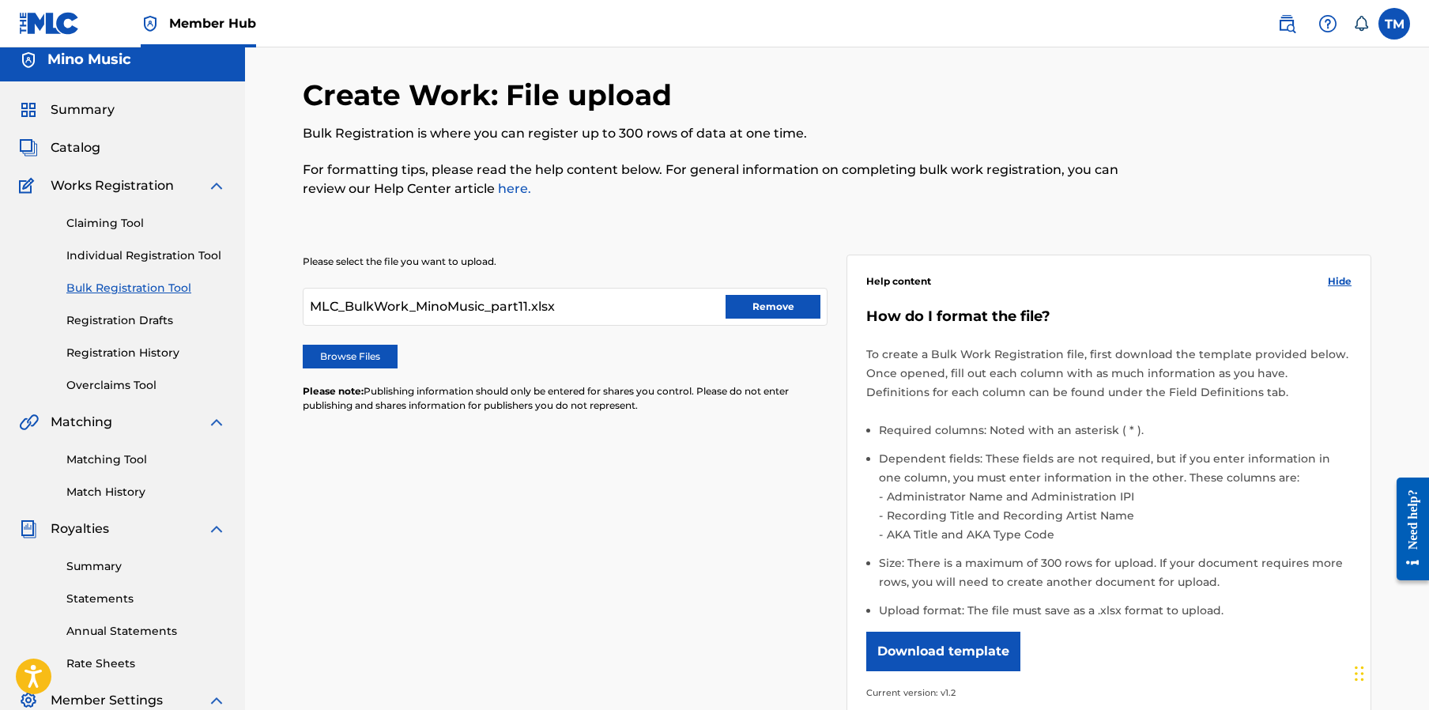
scroll to position [0, 0]
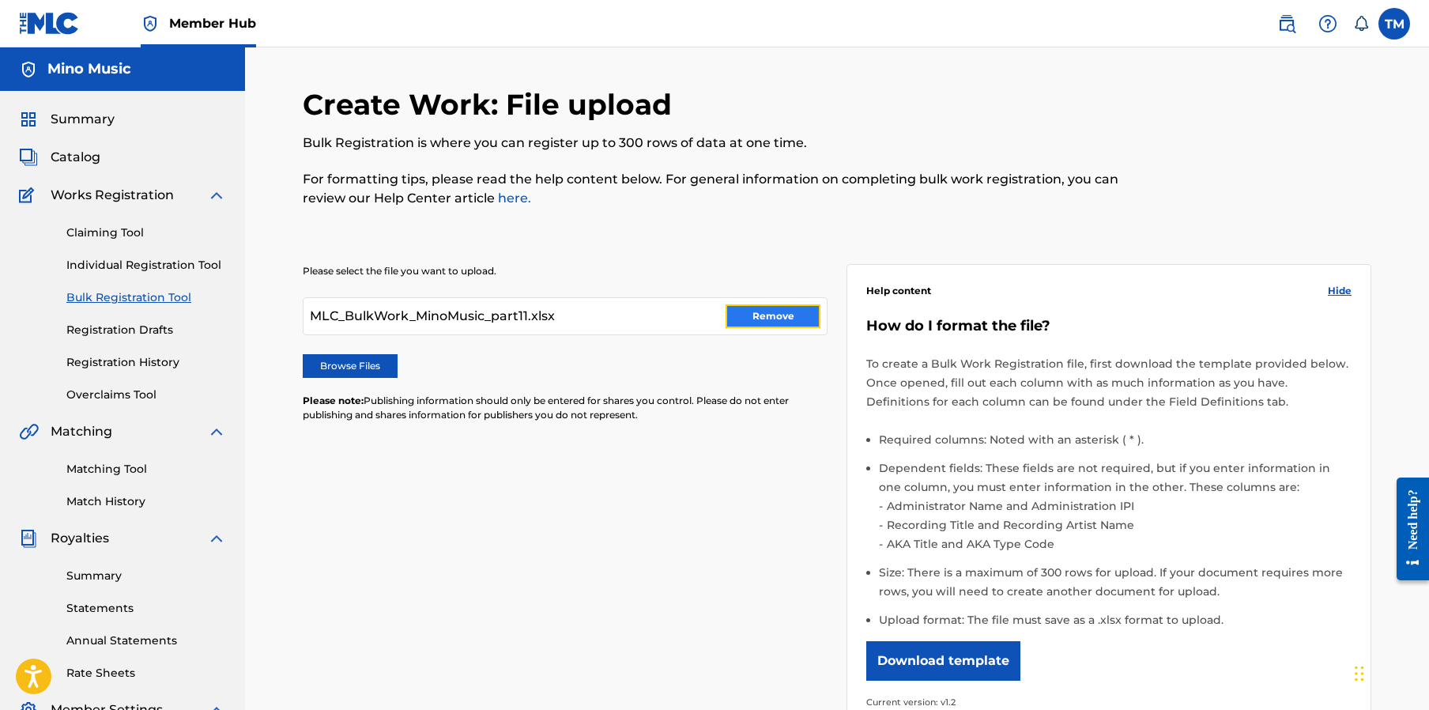
click at [800, 318] on button "Remove" at bounding box center [772, 316] width 95 height 24
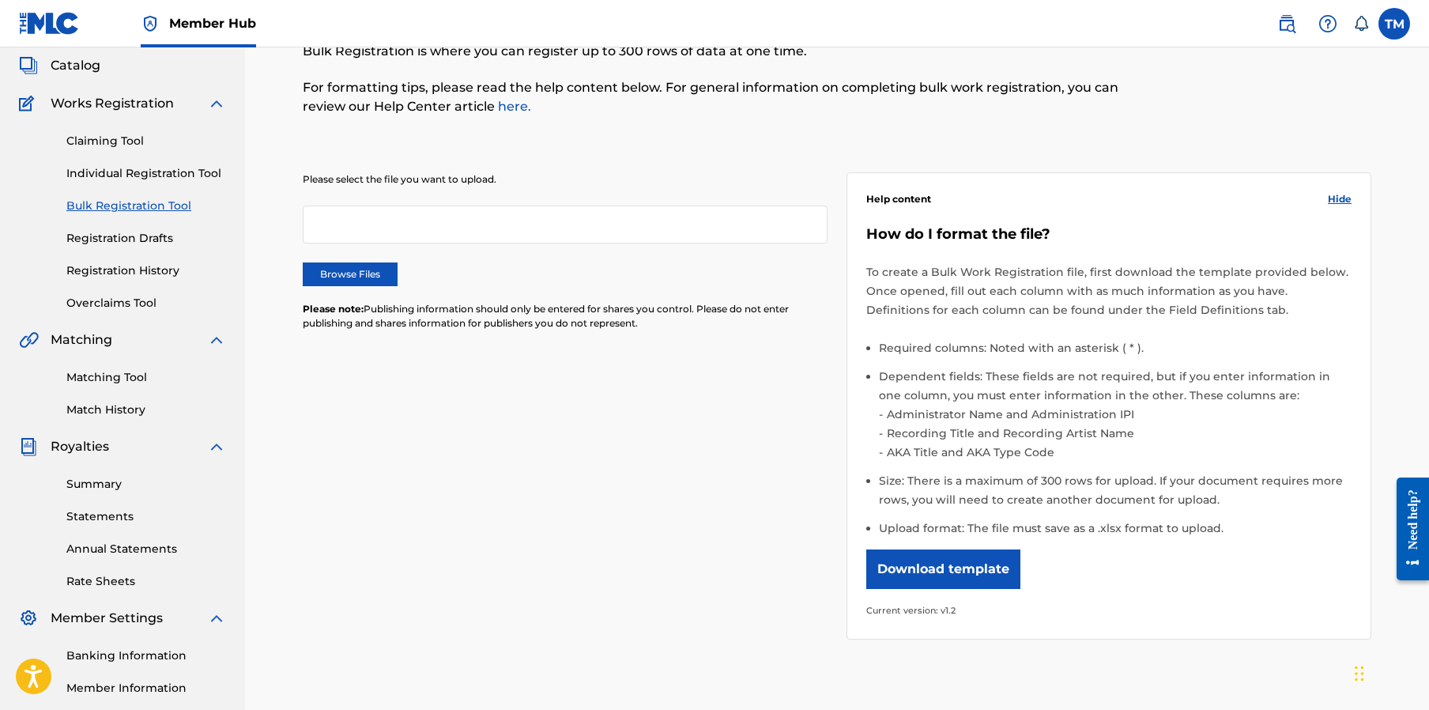
scroll to position [99, 0]
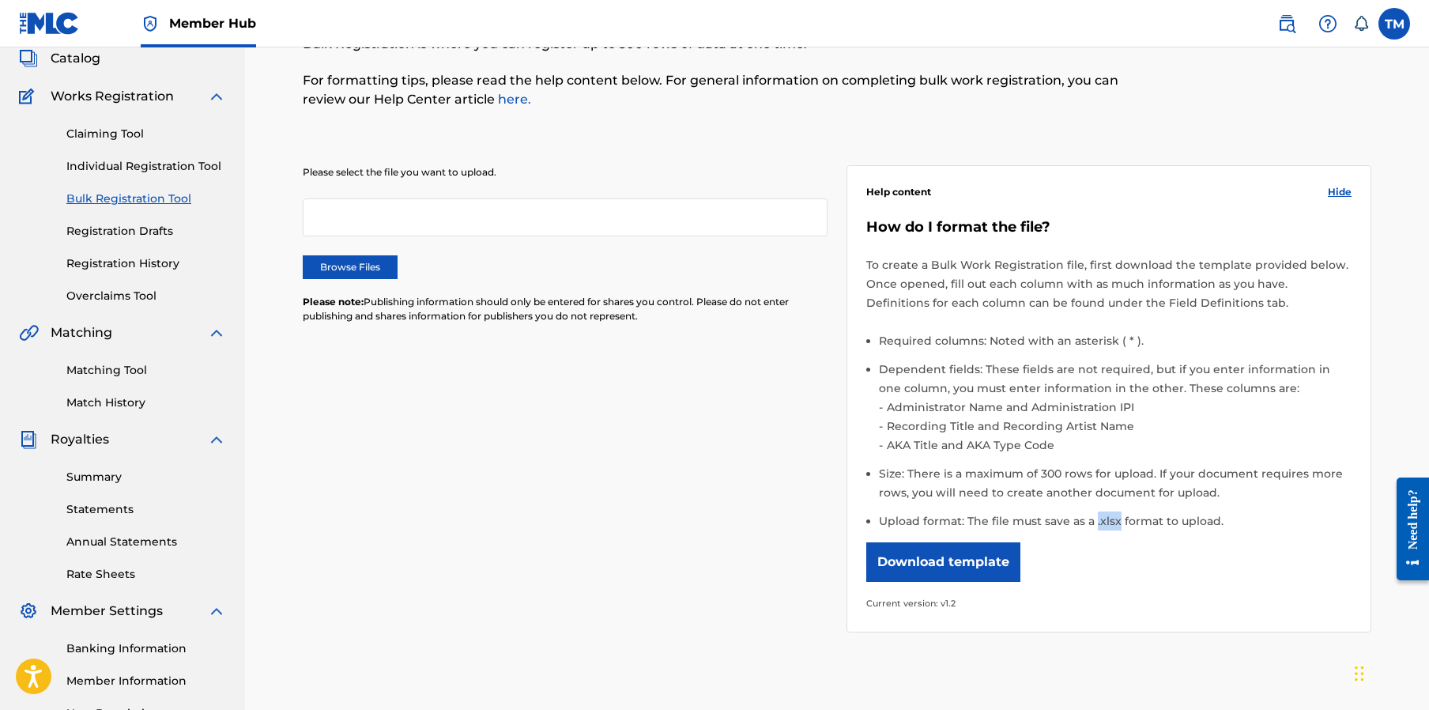
drag, startPoint x: 1116, startPoint y: 520, endPoint x: 1094, endPoint y: 520, distance: 22.1
click at [1094, 520] on li "Upload format: The file must save as a .xlsx format to upload." at bounding box center [1115, 520] width 472 height 19
copy li ".xlsx"
click at [360, 265] on label "Browse Files" at bounding box center [350, 267] width 95 height 24
click at [0, 0] on input "Browse Files" at bounding box center [0, 0] width 0 height 0
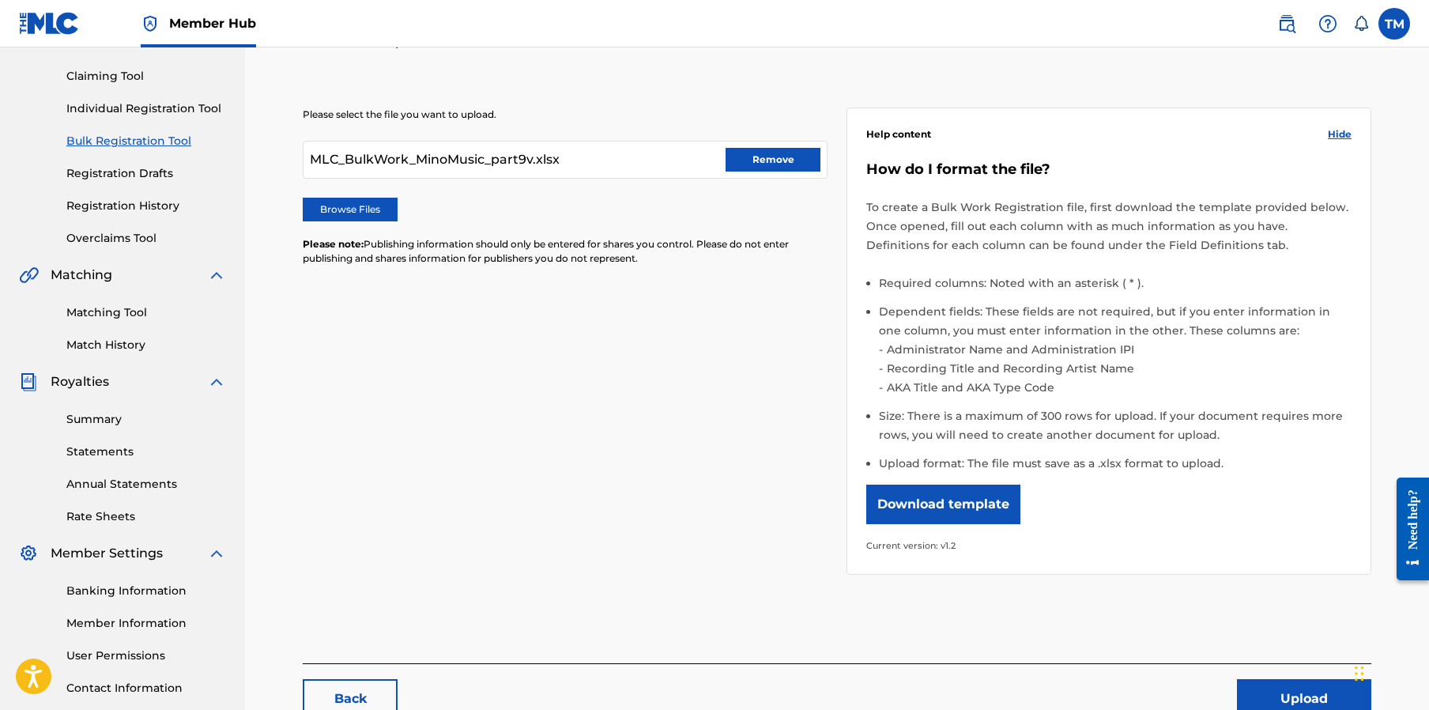
scroll to position [270, 0]
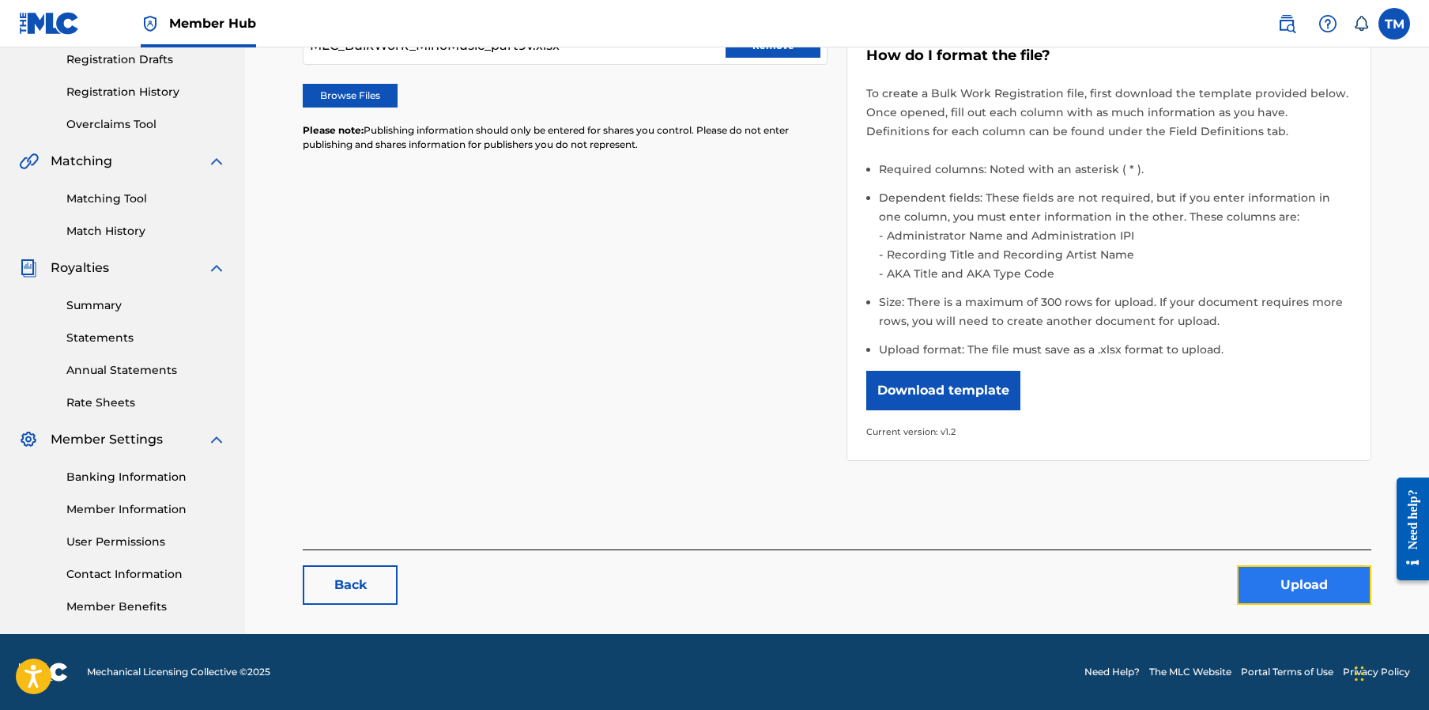
click at [1287, 584] on button "Upload" at bounding box center [1304, 585] width 134 height 40
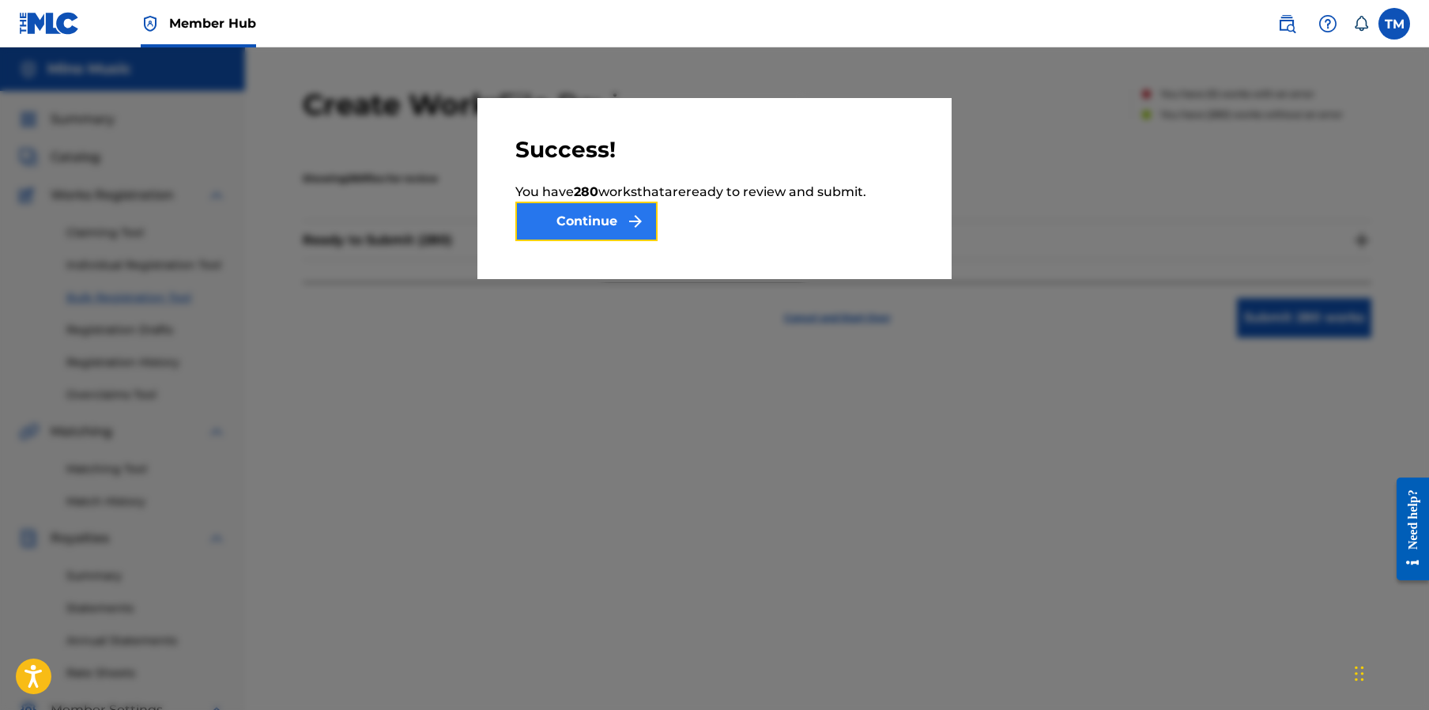
click at [596, 231] on button "Continue" at bounding box center [586, 221] width 142 height 40
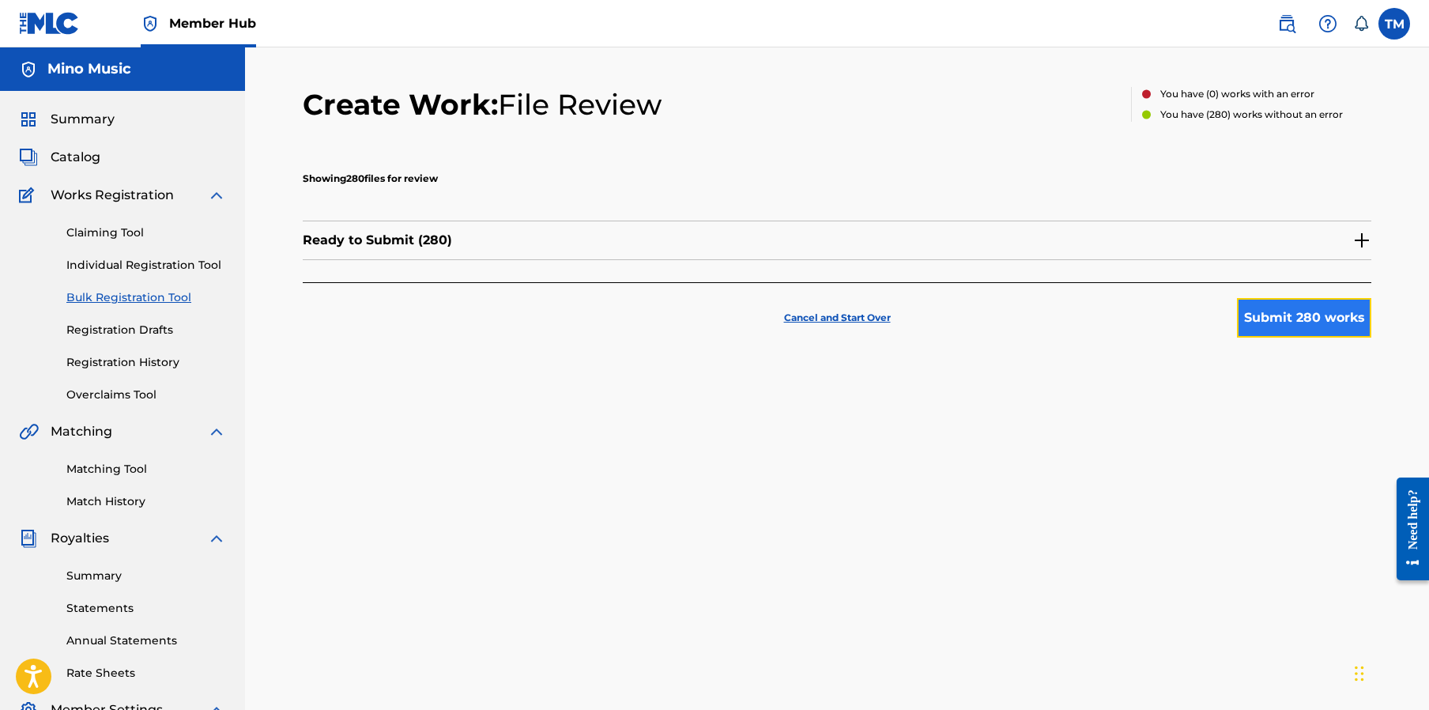
click at [1313, 317] on button "Submit 280 works" at bounding box center [1304, 318] width 134 height 40
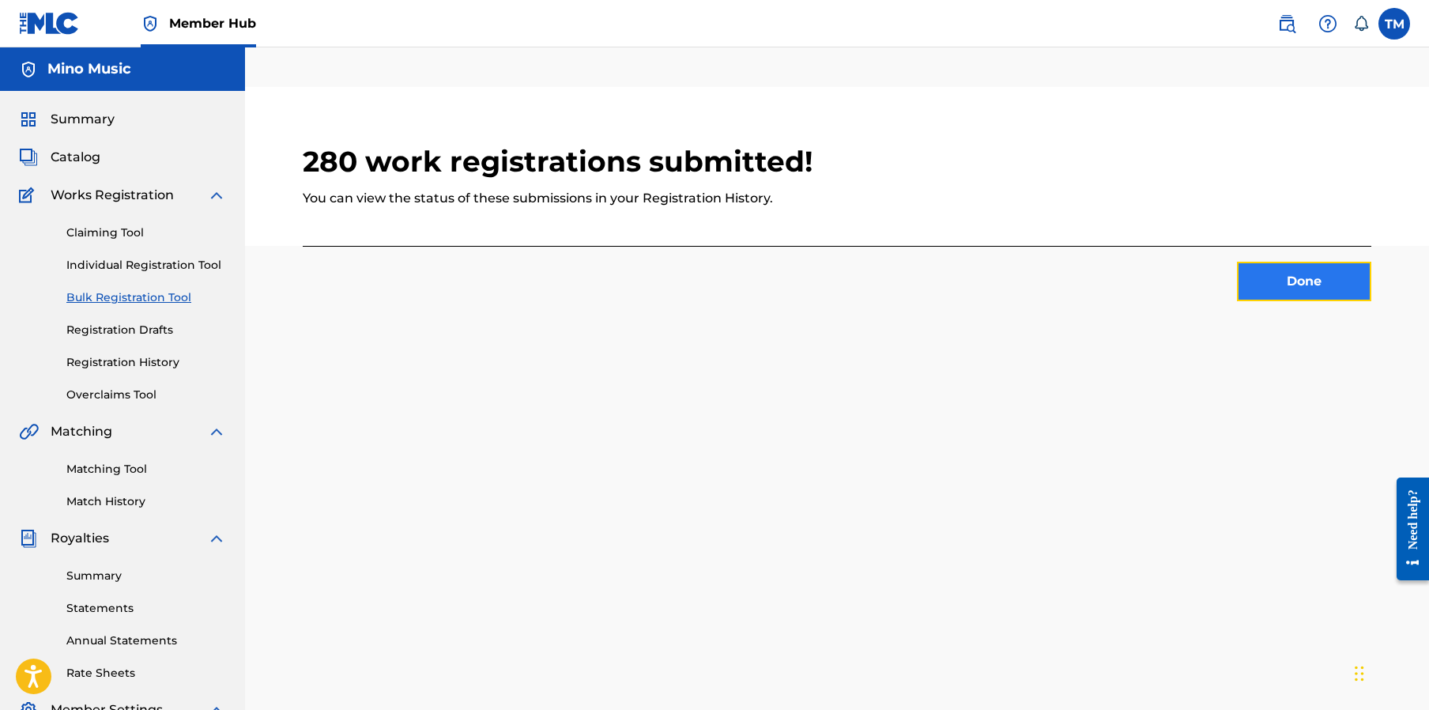
click at [1306, 285] on button "Done" at bounding box center [1304, 282] width 134 height 40
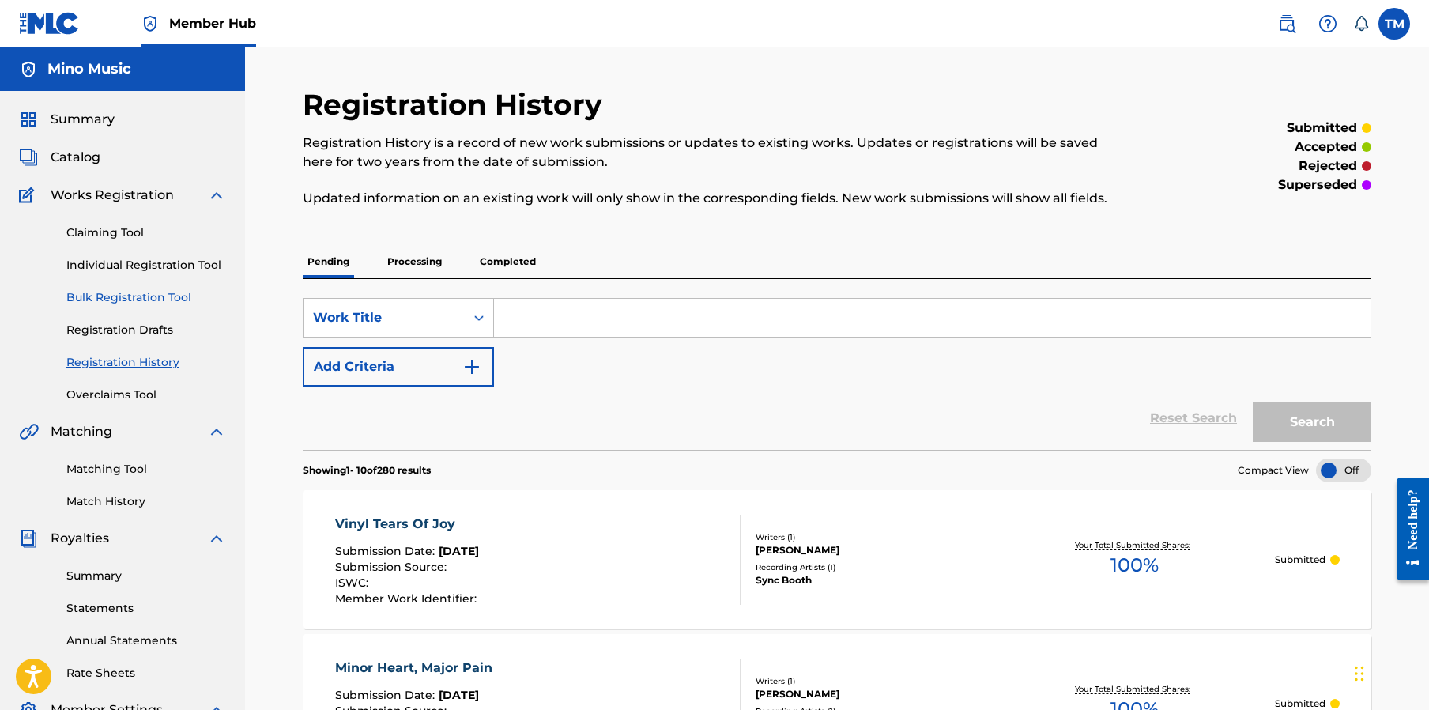
click at [120, 302] on link "Bulk Registration Tool" at bounding box center [146, 297] width 160 height 17
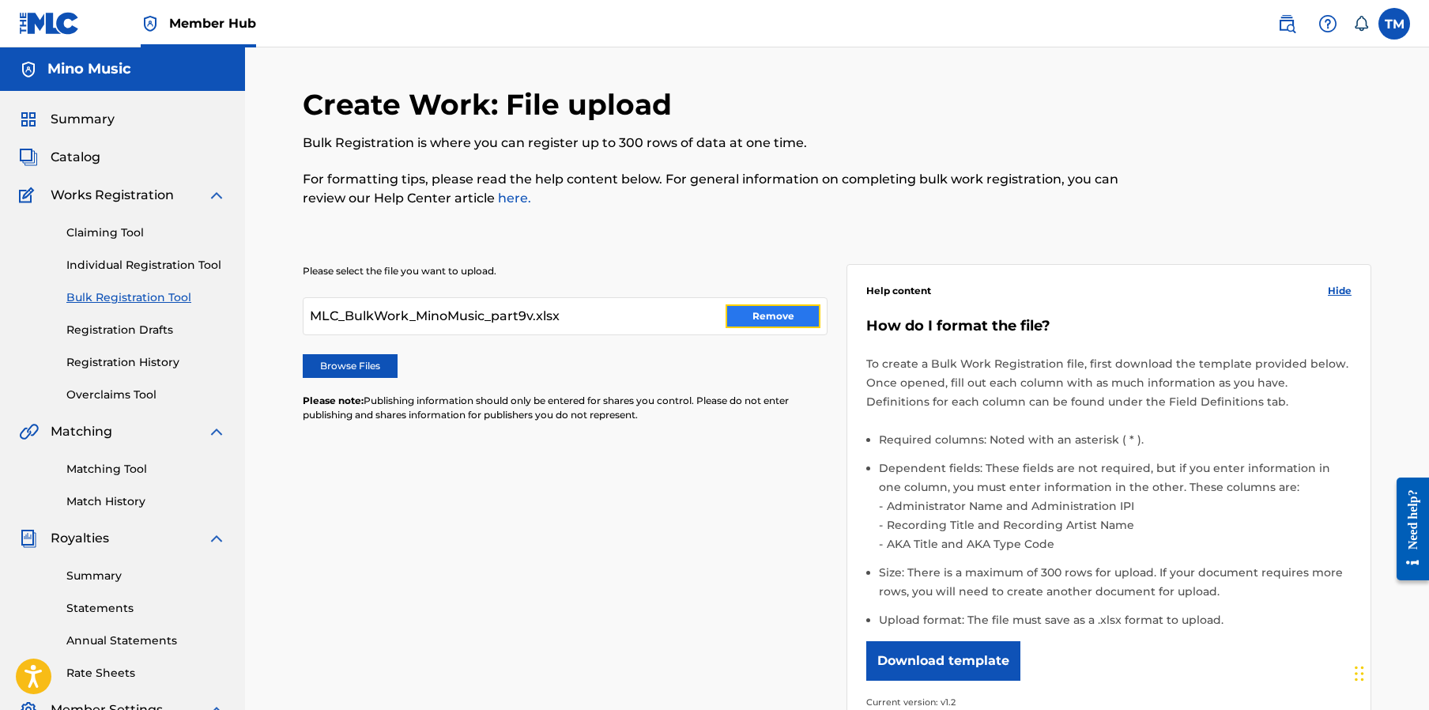
click at [777, 326] on button "Remove" at bounding box center [772, 316] width 95 height 24
click at [338, 367] on label "Browse Files" at bounding box center [350, 366] width 95 height 24
click at [0, 0] on input "Browse Files" at bounding box center [0, 0] width 0 height 0
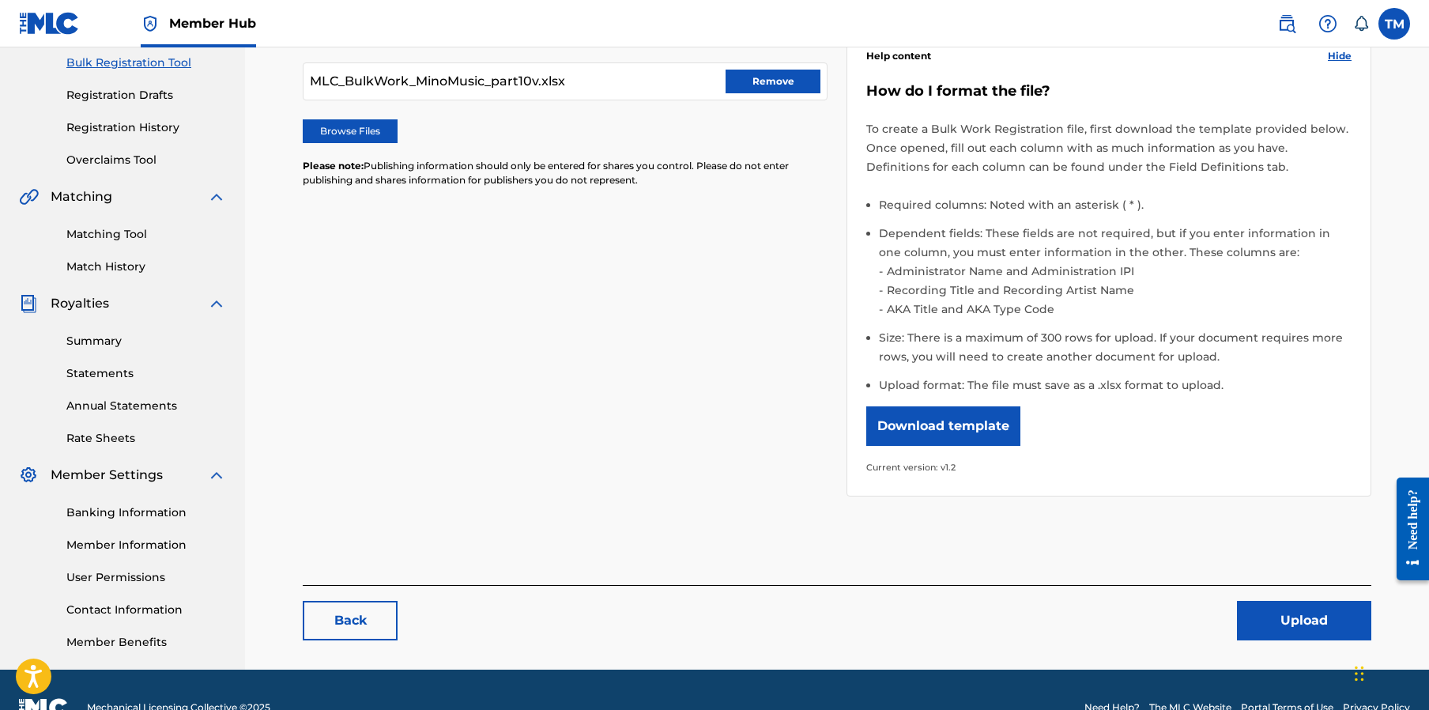
scroll to position [270, 0]
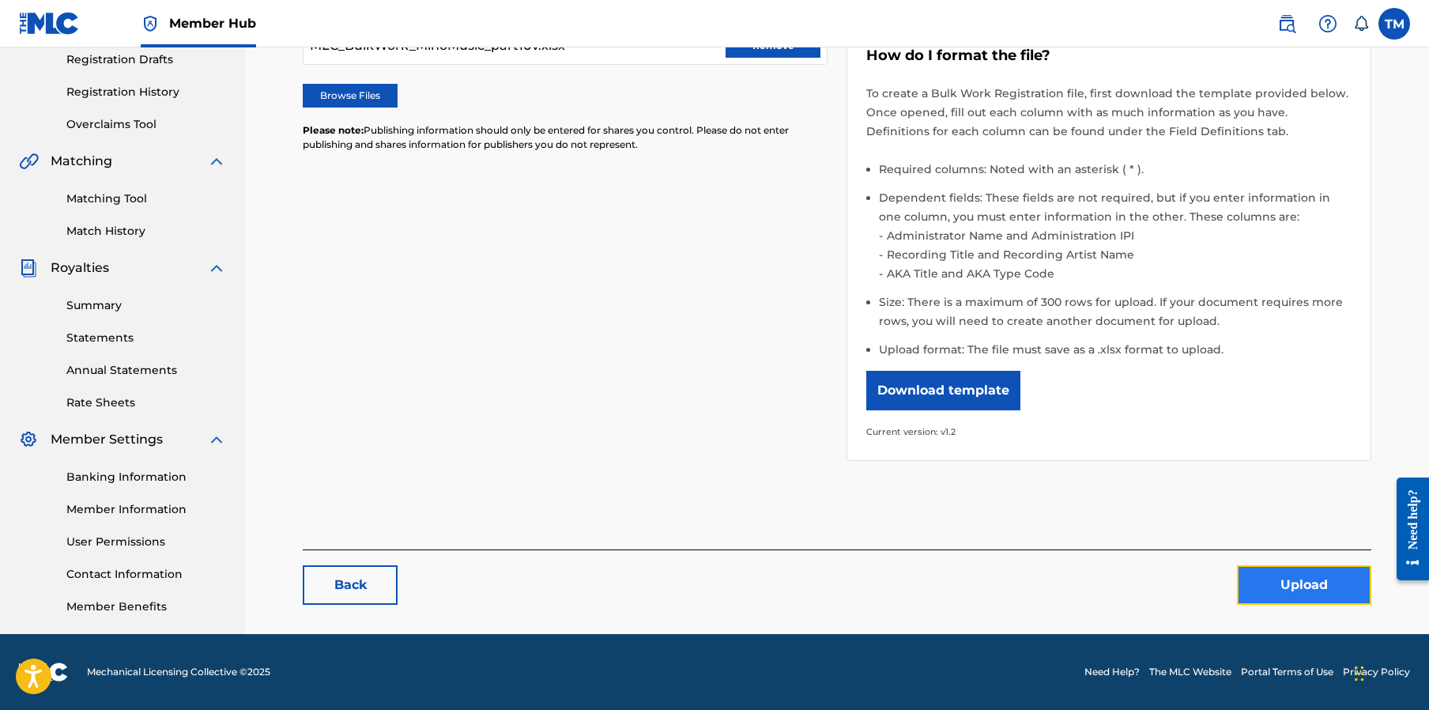
click at [1287, 582] on button "Upload" at bounding box center [1304, 585] width 134 height 40
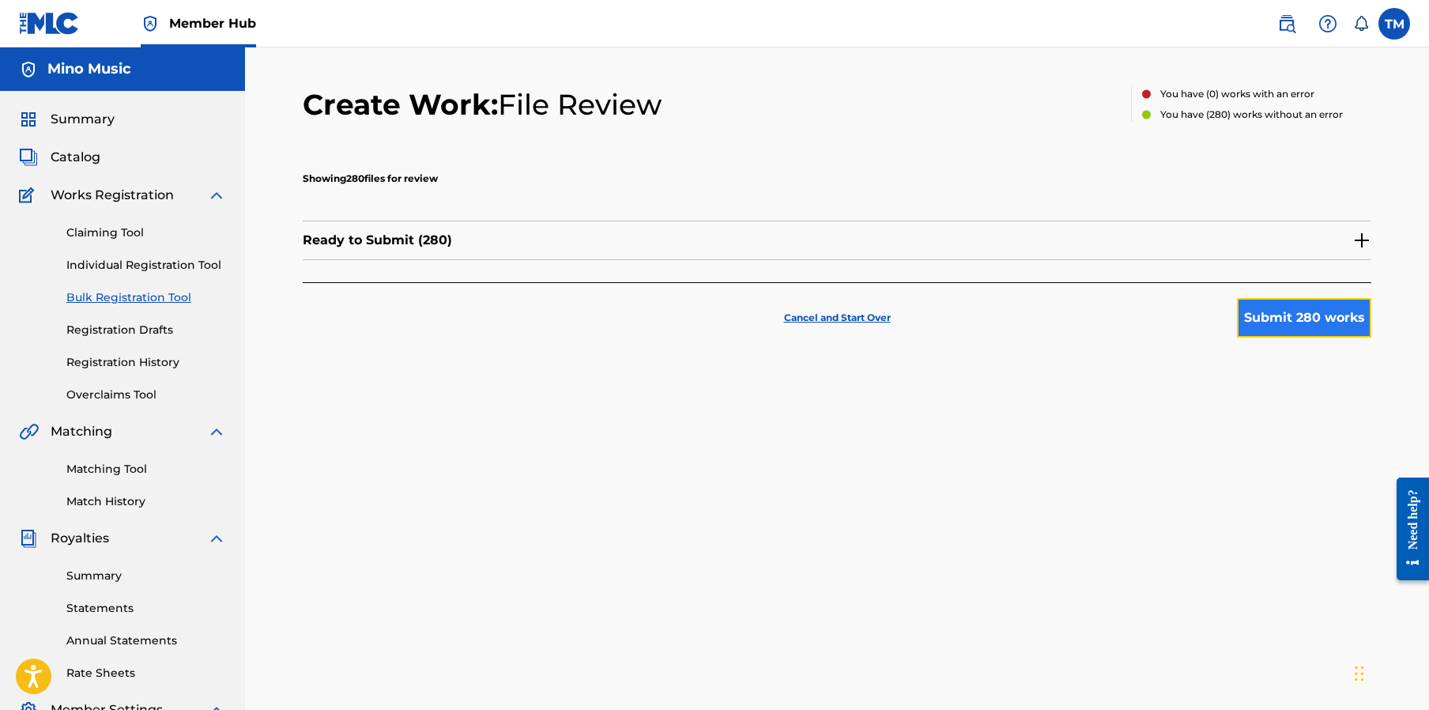
click at [1266, 317] on button "Submit 280 works" at bounding box center [1304, 318] width 134 height 40
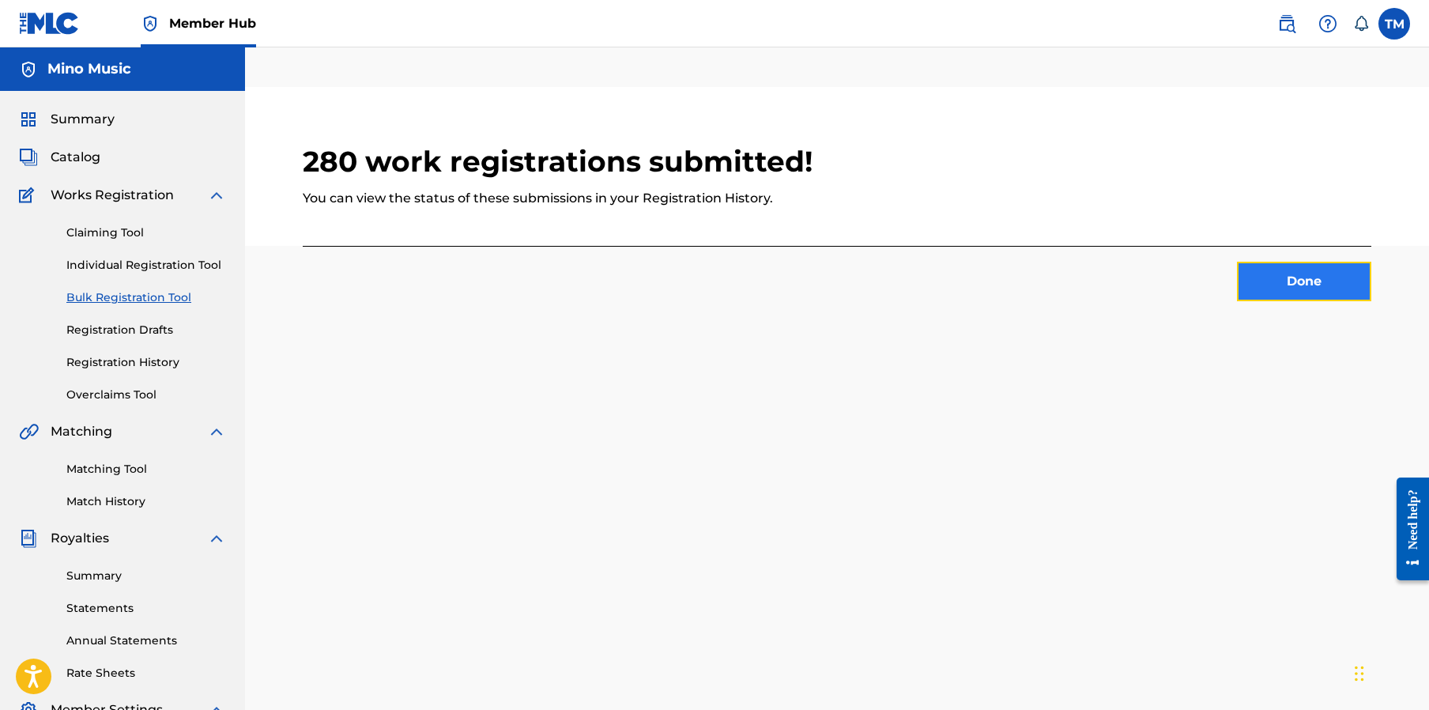
click at [1311, 282] on button "Done" at bounding box center [1304, 282] width 134 height 40
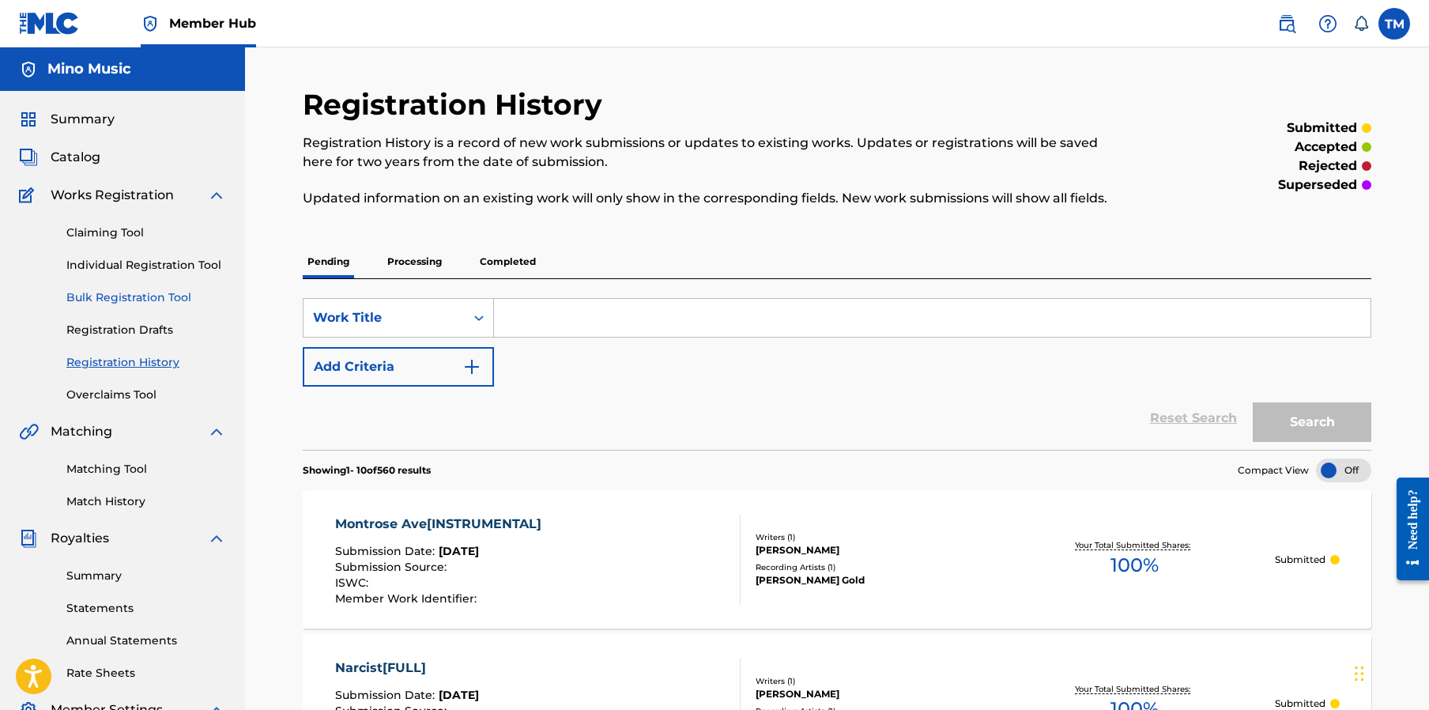
click at [113, 297] on link "Bulk Registration Tool" at bounding box center [146, 297] width 160 height 17
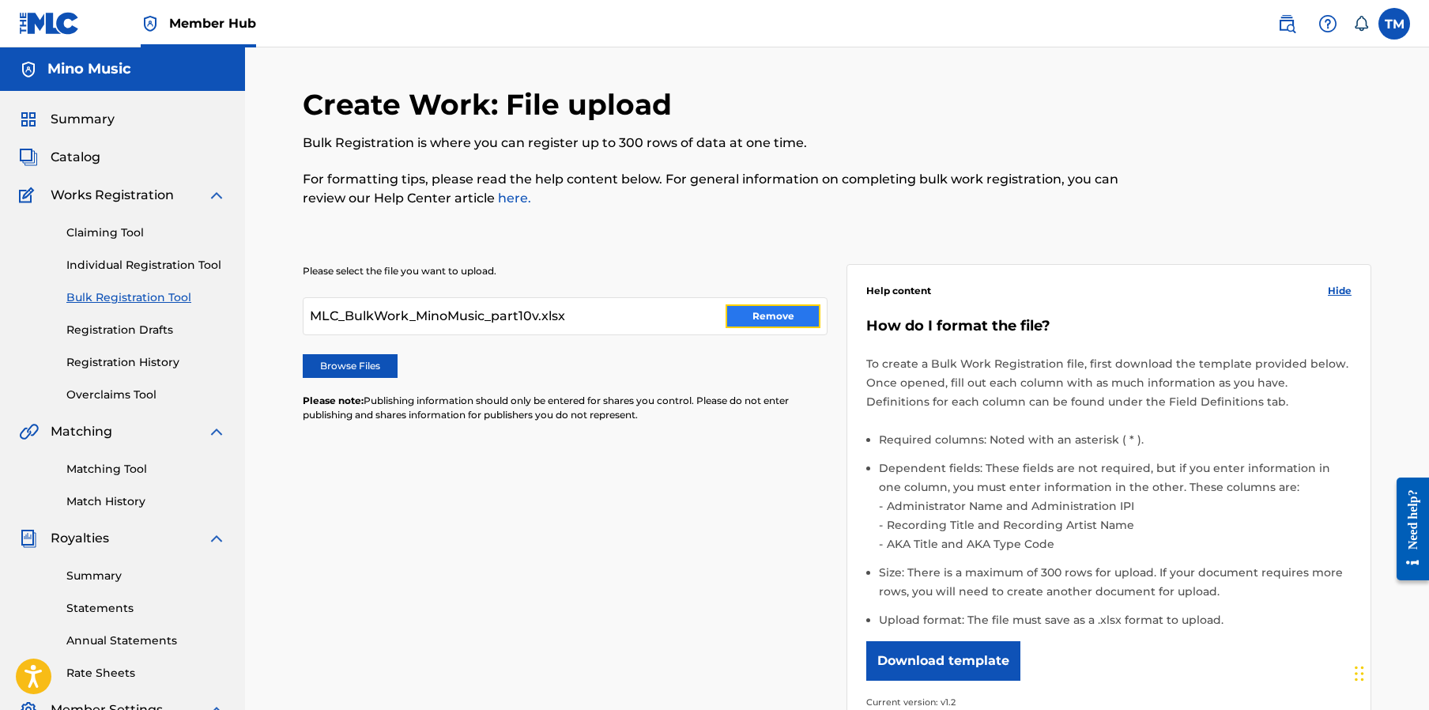
click at [757, 314] on button "Remove" at bounding box center [772, 316] width 95 height 24
click at [331, 359] on label "Browse Files" at bounding box center [350, 366] width 95 height 24
click at [0, 0] on input "Browse Files" at bounding box center [0, 0] width 0 height 0
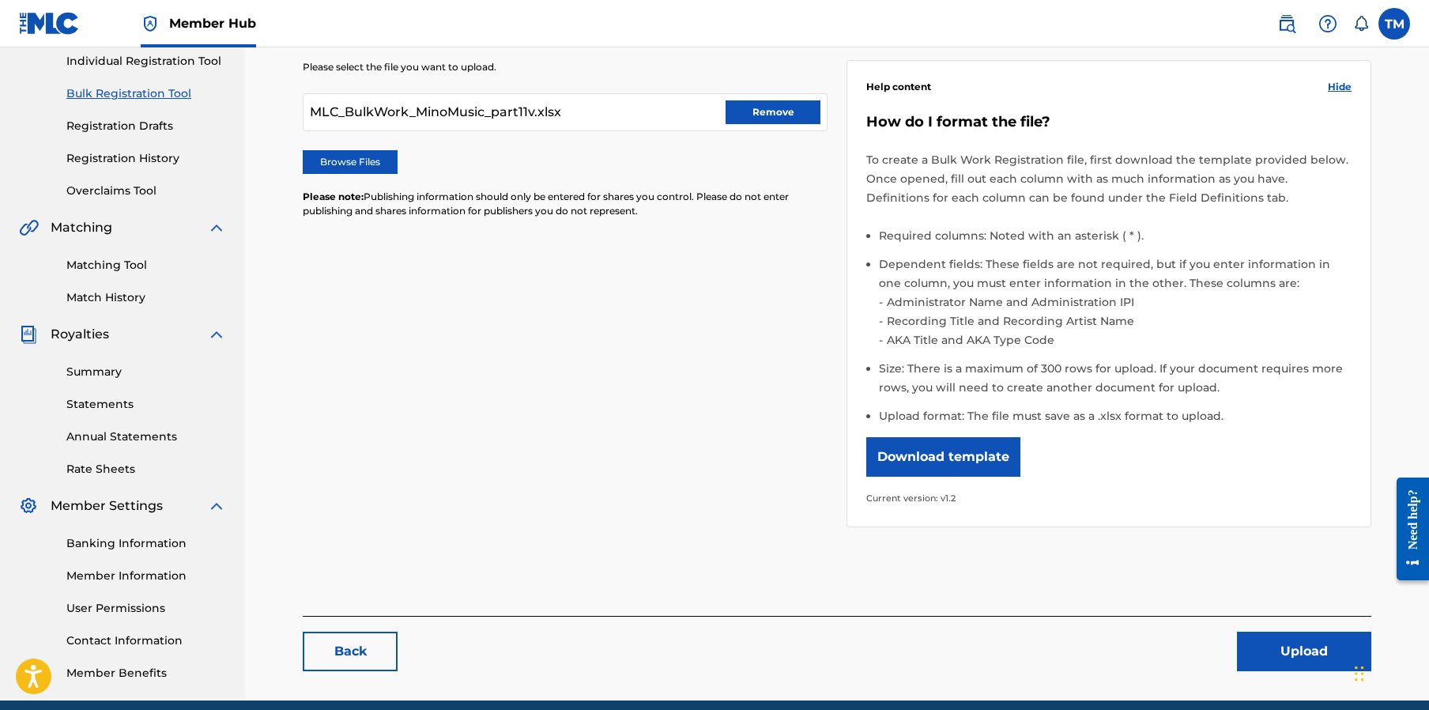
scroll to position [270, 0]
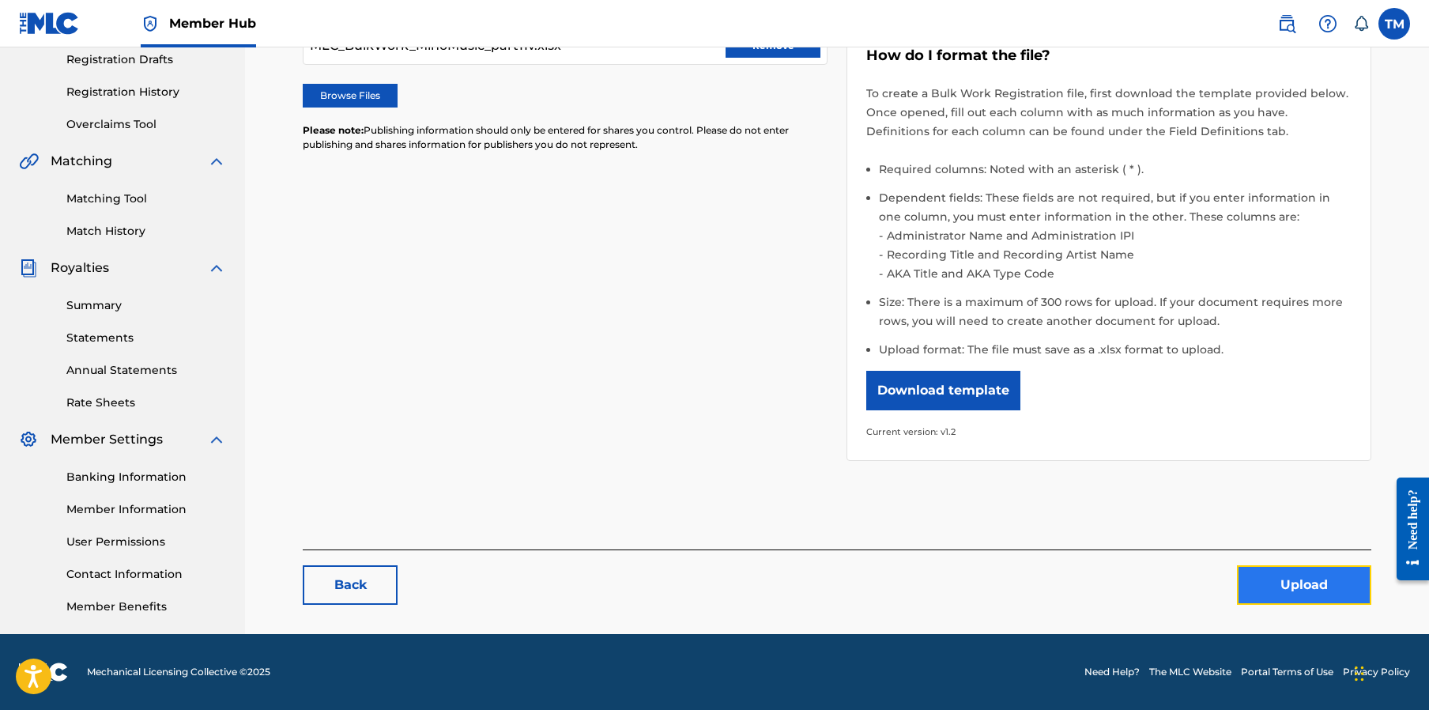
click at [1289, 587] on button "Upload" at bounding box center [1304, 585] width 134 height 40
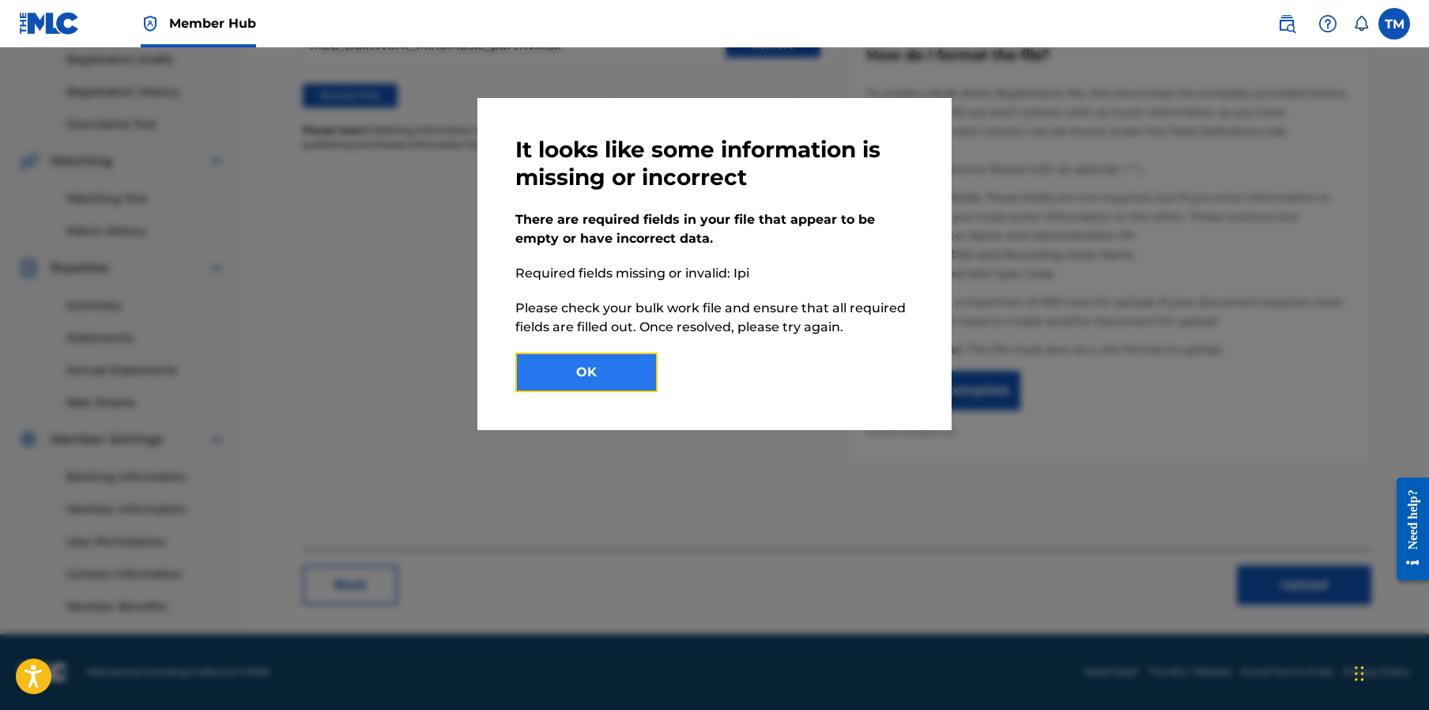
click at [582, 375] on button "OK" at bounding box center [586, 372] width 142 height 40
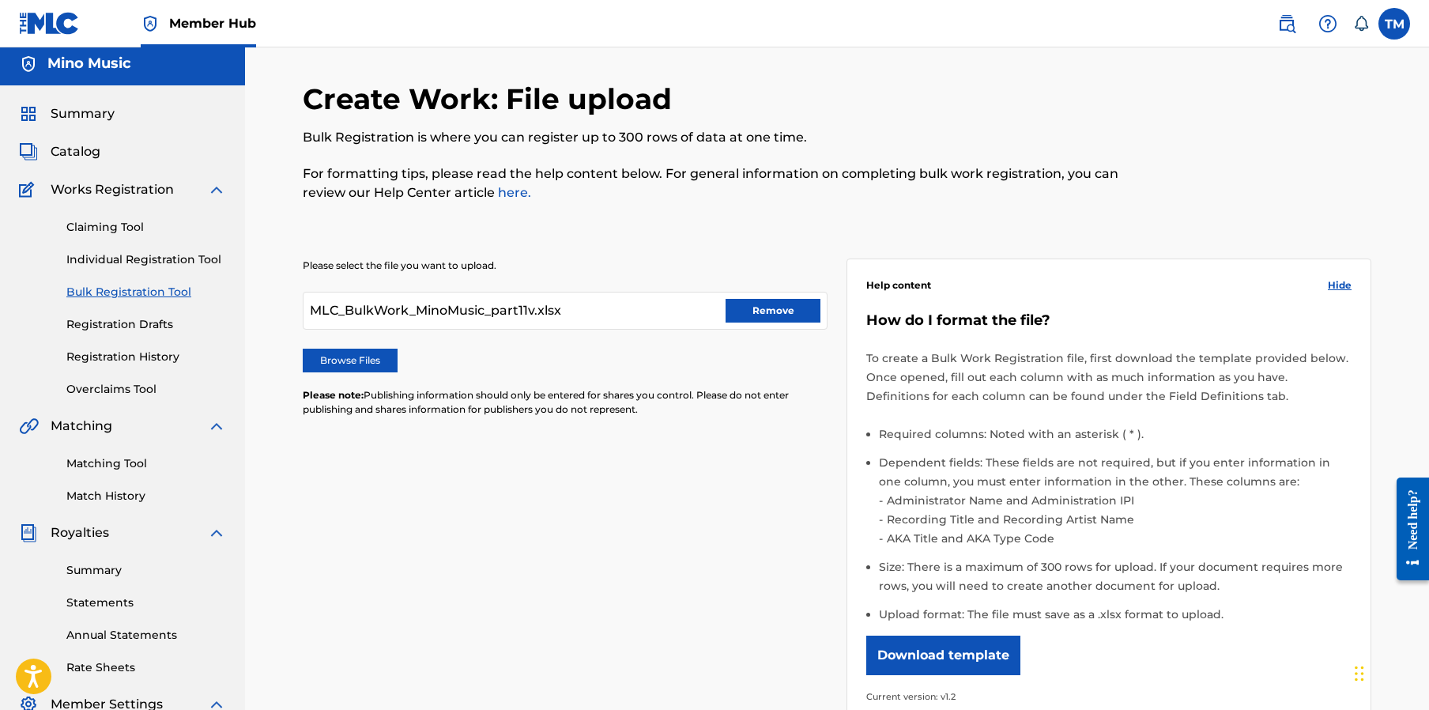
scroll to position [0, 0]
